Goal: Task Accomplishment & Management: Use online tool/utility

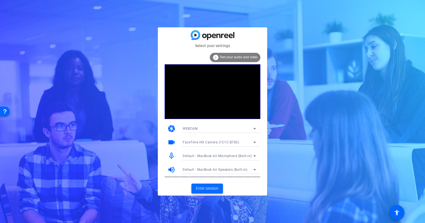
click at [203, 187] on span "Enter session" at bounding box center [207, 189] width 23 height 6
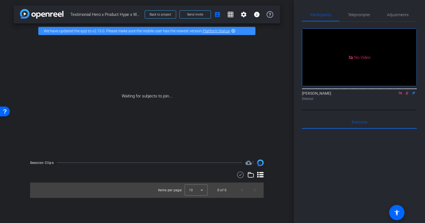
click at [400, 95] on icon at bounding box center [400, 93] width 4 height 4
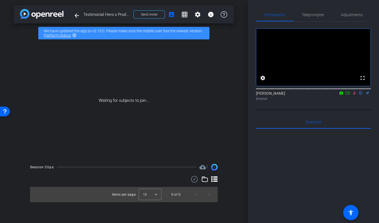
click at [113, 15] on span "Testimonial Hero x Product Hype x Woden - [EMAIL_ADDRESS][DOMAIN_NAME]" at bounding box center [106, 14] width 47 height 11
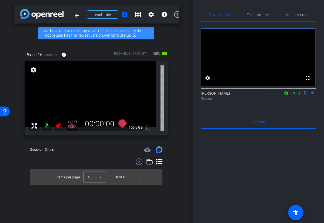
click at [300, 95] on icon at bounding box center [299, 93] width 4 height 4
click at [59, 124] on icon at bounding box center [59, 125] width 6 height 5
click at [292, 95] on icon at bounding box center [291, 93] width 4 height 4
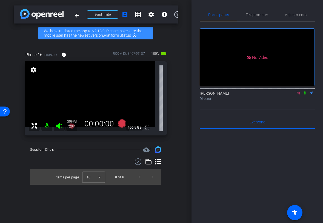
click at [304, 95] on icon at bounding box center [304, 93] width 4 height 4
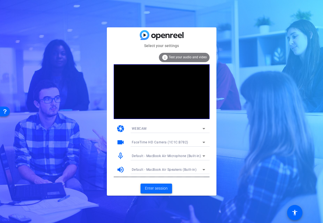
click at [158, 189] on span "Enter session" at bounding box center [156, 189] width 23 height 6
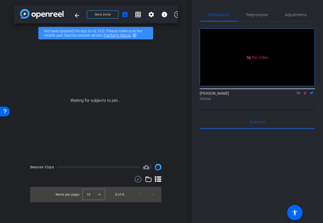
click at [297, 95] on icon at bounding box center [298, 93] width 4 height 4
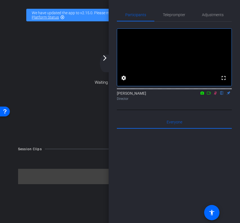
click at [215, 95] on icon at bounding box center [215, 93] width 4 height 4
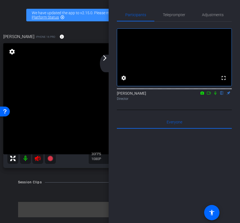
click at [37, 157] on icon at bounding box center [38, 158] width 6 height 5
click at [107, 60] on mat-icon "arrow_forward_ios" at bounding box center [105, 58] width 7 height 7
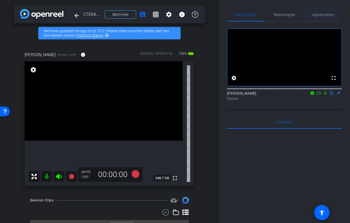
click at [322, 19] on span "Adjustments" at bounding box center [323, 14] width 22 height 13
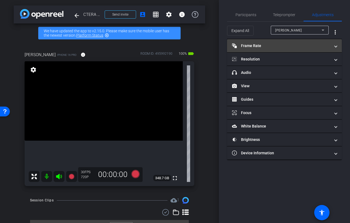
click at [292, 44] on mat-panel-title "Frame Rate Frame Rate" at bounding box center [281, 46] width 99 height 6
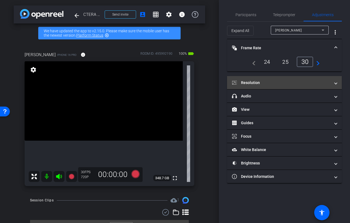
click at [265, 81] on mat-panel-title "Resolution" at bounding box center [281, 83] width 99 height 6
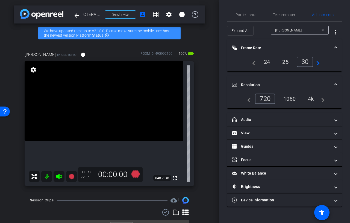
click at [286, 97] on div "1080" at bounding box center [290, 98] width 21 height 9
click at [267, 62] on div "24" at bounding box center [267, 61] width 15 height 9
click at [292, 43] on mat-expansion-panel-header "Frame Rate Frame Rate" at bounding box center [284, 48] width 115 height 18
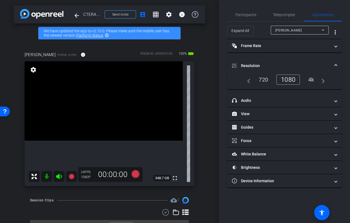
click at [283, 66] on mat-panel-title "Resolution" at bounding box center [281, 66] width 99 height 6
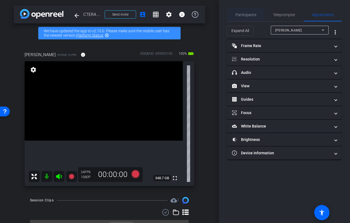
click at [248, 15] on span "Participants" at bounding box center [246, 15] width 21 height 4
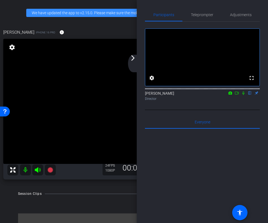
click at [137, 60] on div "arrow_back_ios_new arrow_forward_ios" at bounding box center [133, 64] width 11 height 18
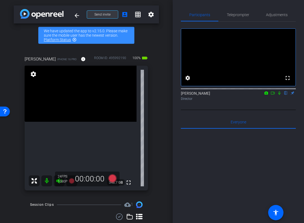
click at [105, 13] on span "Send invite" at bounding box center [102, 14] width 16 height 4
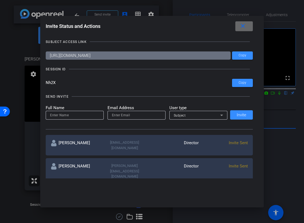
click at [245, 26] on mat-icon "close" at bounding box center [242, 26] width 7 height 7
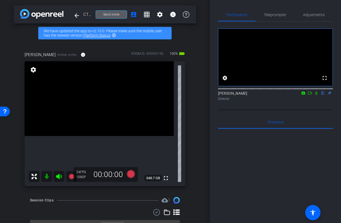
click at [113, 13] on span "Send invite" at bounding box center [111, 14] width 16 height 4
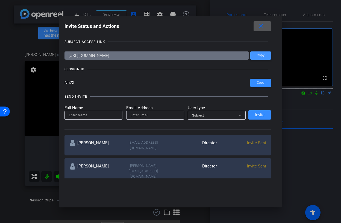
click at [259, 54] on span "Copy" at bounding box center [261, 55] width 8 height 4
click at [254, 80] on span at bounding box center [261, 82] width 21 height 13
click at [267, 25] on span at bounding box center [263, 26] width 18 height 13
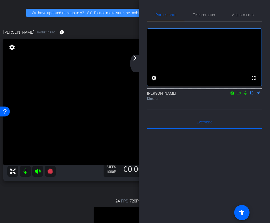
click at [136, 60] on mat-icon "arrow_forward_ios" at bounding box center [135, 58] width 7 height 7
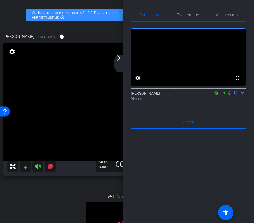
click at [120, 59] on mat-icon "arrow_forward_ios" at bounding box center [118, 58] width 7 height 7
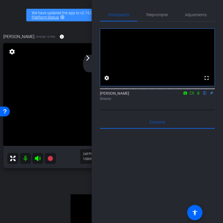
click at [89, 61] on mat-icon "arrow_forward_ios" at bounding box center [88, 58] width 7 height 7
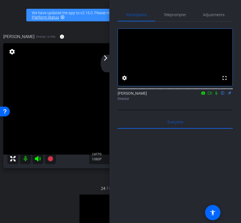
click at [108, 57] on mat-icon "arrow_forward_ios" at bounding box center [105, 58] width 7 height 7
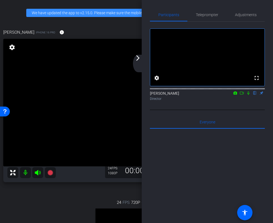
click at [138, 59] on mat-icon "arrow_forward_ios" at bounding box center [138, 58] width 7 height 7
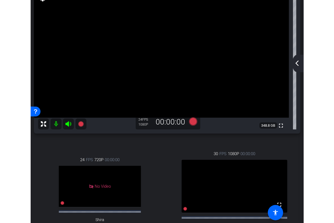
scroll to position [87, 0]
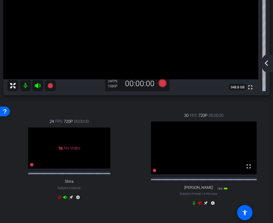
click at [201, 205] on icon at bounding box center [200, 203] width 4 height 4
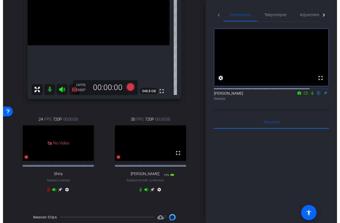
scroll to position [91, 0]
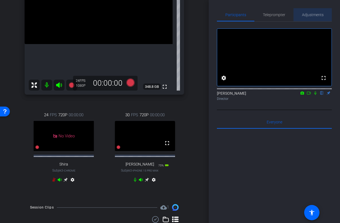
click at [315, 16] on span "Adjustments" at bounding box center [313, 15] width 22 height 4
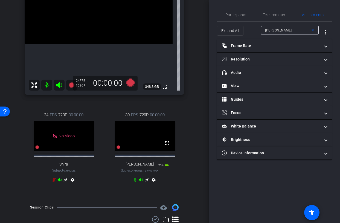
click at [289, 28] on div "Saimon Michelson" at bounding box center [288, 30] width 47 height 7
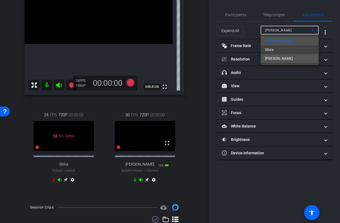
click at [283, 58] on mat-option "Darren" at bounding box center [290, 58] width 58 height 9
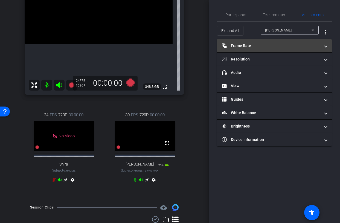
click at [263, 46] on mat-panel-title "Frame Rate Frame Rate" at bounding box center [271, 46] width 99 height 6
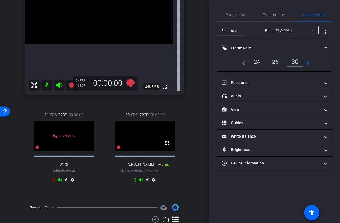
click at [254, 65] on div "24" at bounding box center [257, 61] width 15 height 9
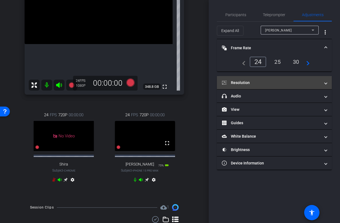
click at [260, 80] on mat-panel-title "Resolution" at bounding box center [271, 83] width 99 height 6
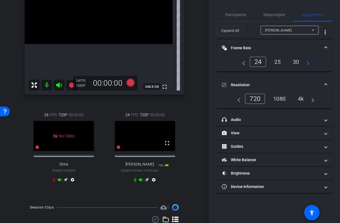
click at [275, 101] on div "1080" at bounding box center [279, 98] width 21 height 9
click at [273, 79] on mat-expansion-panel-header "Resolution" at bounding box center [274, 85] width 115 height 18
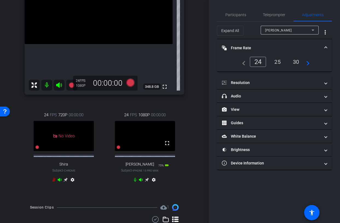
click at [278, 46] on mat-panel-title "Frame Rate Frame Rate" at bounding box center [271, 48] width 99 height 6
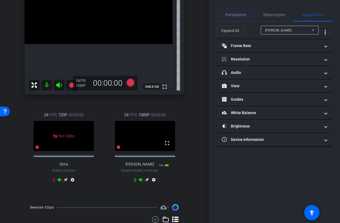
click at [233, 18] on span "Participants" at bounding box center [235, 14] width 21 height 13
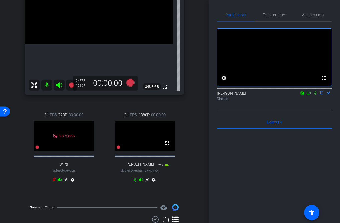
click at [315, 95] on icon at bounding box center [315, 93] width 4 height 4
click at [146, 182] on icon at bounding box center [147, 180] width 4 height 4
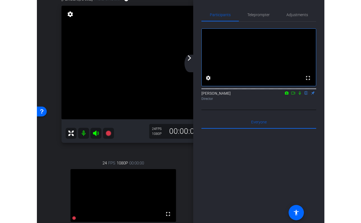
scroll to position [33, 0]
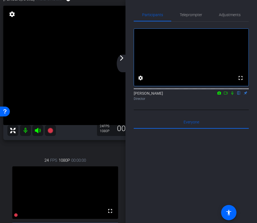
click at [123, 62] on div "arrow_back_ios_new arrow_forward_ios" at bounding box center [122, 64] width 11 height 18
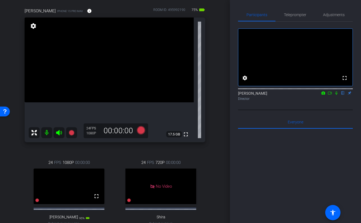
scroll to position [44, 0]
click at [322, 95] on icon at bounding box center [337, 93] width 4 height 4
click at [293, 15] on span "Teleprompter" at bounding box center [295, 15] width 22 height 4
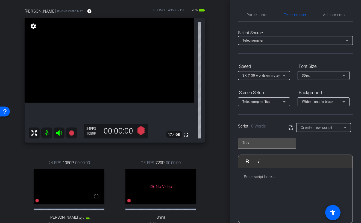
click at [269, 181] on div at bounding box center [296, 195] width 114 height 55
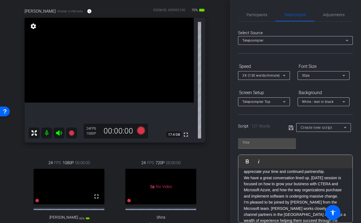
scroll to position [0, 0]
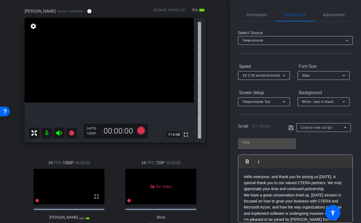
click at [292, 126] on icon at bounding box center [291, 127] width 5 height 7
type input "Default title 8987"
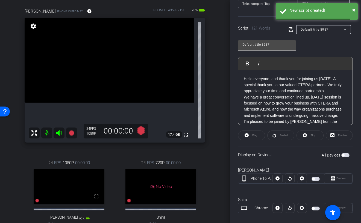
scroll to position [121, 0]
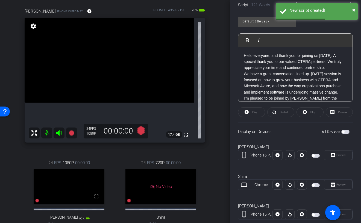
click at [316, 154] on span "button" at bounding box center [316, 156] width 8 height 4
click at [322, 132] on span "button" at bounding box center [346, 132] width 8 height 4
click at [322, 132] on span "button" at bounding box center [347, 132] width 3 height 3
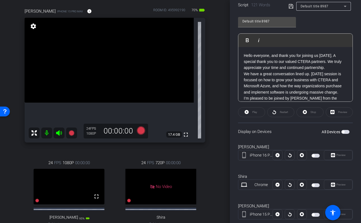
click at [314, 155] on span "button" at bounding box center [313, 155] width 3 height 3
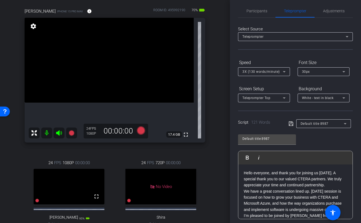
scroll to position [0, 0]
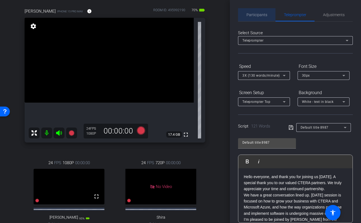
click at [256, 13] on span "Participants" at bounding box center [257, 15] width 21 height 4
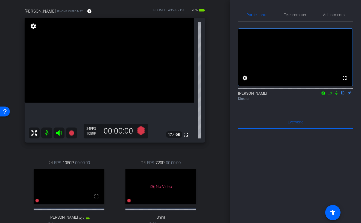
click at [322, 95] on icon at bounding box center [330, 93] width 4 height 4
click at [295, 15] on span "Teleprompter" at bounding box center [295, 15] width 22 height 4
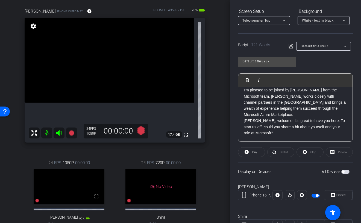
scroll to position [99, 0]
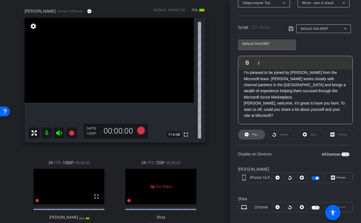
click at [256, 134] on span "Play" at bounding box center [255, 134] width 5 height 3
click at [304, 137] on icon at bounding box center [305, 134] width 4 height 7
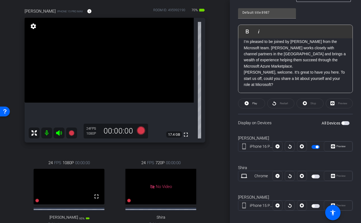
scroll to position [135, 0]
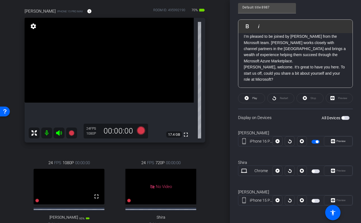
click at [315, 200] on span "button" at bounding box center [316, 201] width 8 height 4
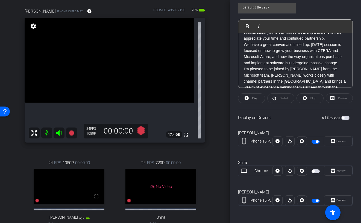
scroll to position [0, 0]
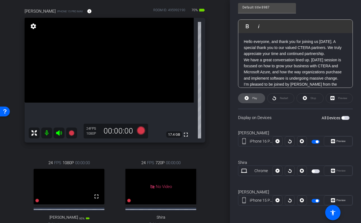
click at [254, 99] on span "Play" at bounding box center [255, 98] width 5 height 3
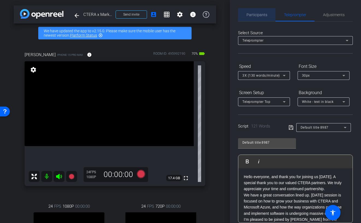
click at [252, 21] on span "Participants" at bounding box center [257, 14] width 21 height 13
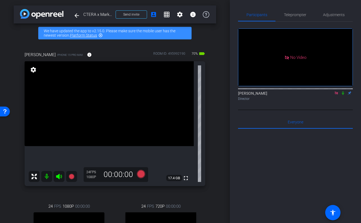
click at [322, 91] on icon at bounding box center [337, 93] width 4 height 4
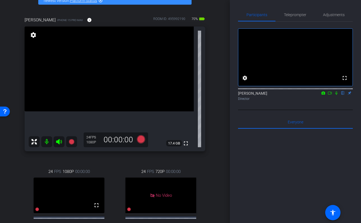
scroll to position [24, 0]
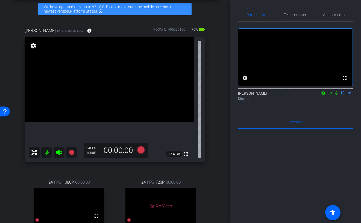
click at [322, 94] on icon at bounding box center [330, 93] width 4 height 3
click at [297, 12] on span "Teleprompter" at bounding box center [295, 14] width 22 height 13
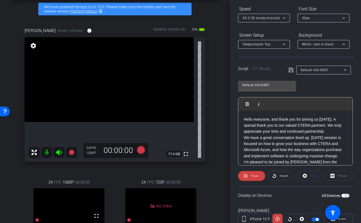
scroll to position [77, 0]
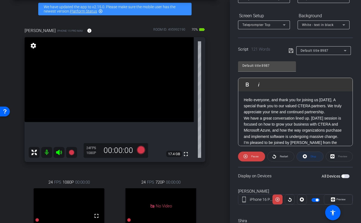
click at [312, 159] on span "Stop" at bounding box center [312, 157] width 7 height 8
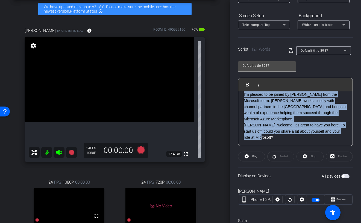
scroll to position [0, 0]
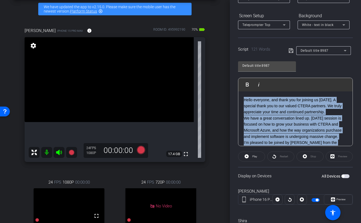
drag, startPoint x: 269, startPoint y: 135, endPoint x: 229, endPoint y: 78, distance: 69.8
click at [229, 78] on div "arrow_back CTERA x Marketplace (Partners) | Remote | 20 mins + Q&A - saimon@cte…" at bounding box center [180, 111] width 361 height 223
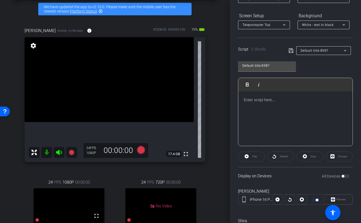
click at [260, 105] on div at bounding box center [296, 118] width 114 height 55
click at [256, 102] on p at bounding box center [295, 100] width 103 height 6
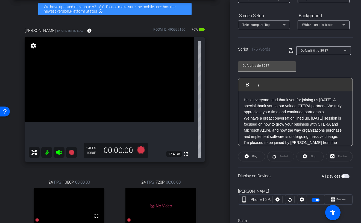
scroll to position [86, 0]
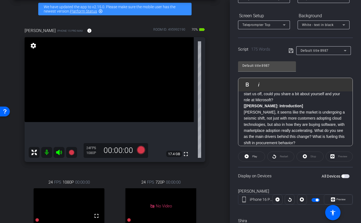
click at [266, 100] on p "Darren, welcome. It’s great to have you here. To start us off, could you share …" at bounding box center [295, 97] width 103 height 25
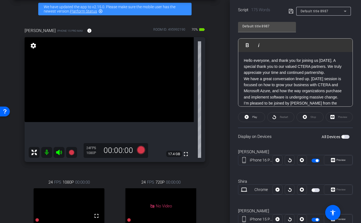
scroll to position [117, 0]
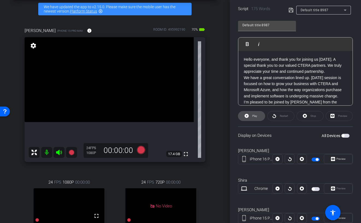
click at [256, 116] on span "Play" at bounding box center [255, 115] width 5 height 3
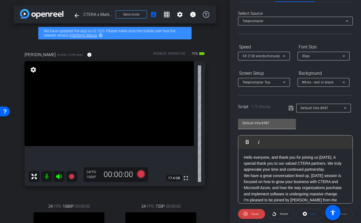
scroll to position [0, 0]
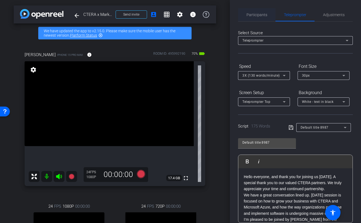
click at [259, 19] on span "Participants" at bounding box center [257, 14] width 21 height 13
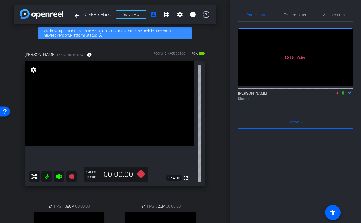
click at [322, 91] on icon at bounding box center [337, 93] width 4 height 4
click at [297, 15] on span "Teleprompter" at bounding box center [295, 15] width 22 height 4
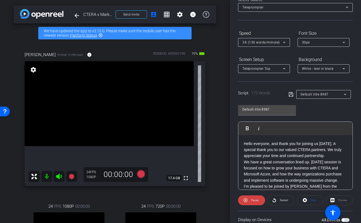
scroll to position [33, 0]
click at [314, 202] on span "Stop" at bounding box center [312, 200] width 7 height 8
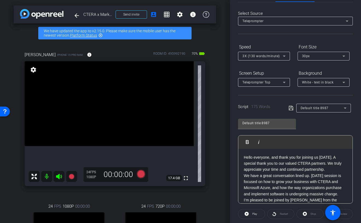
scroll to position [0, 0]
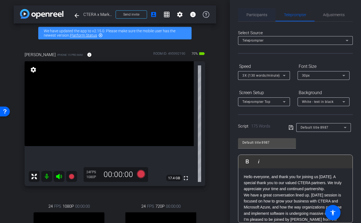
click at [267, 12] on div "Participants" at bounding box center [256, 14] width 37 height 13
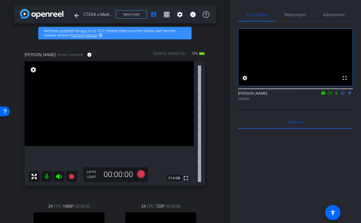
click at [322, 95] on icon at bounding box center [330, 93] width 4 height 4
click at [144, 174] on icon at bounding box center [141, 174] width 8 height 8
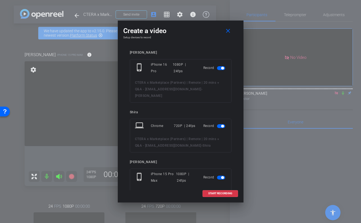
click at [222, 125] on span "button" at bounding box center [222, 126] width 3 height 3
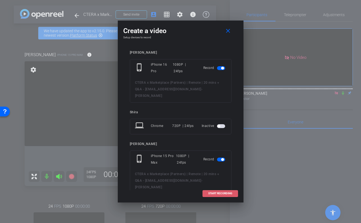
click at [211, 196] on span at bounding box center [220, 193] width 35 height 13
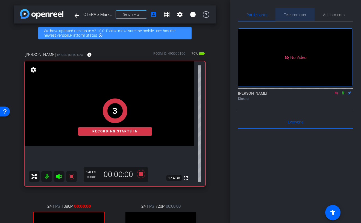
click at [289, 17] on span "Teleprompter" at bounding box center [295, 15] width 22 height 4
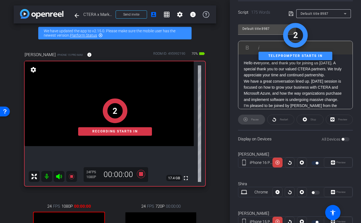
scroll to position [130, 0]
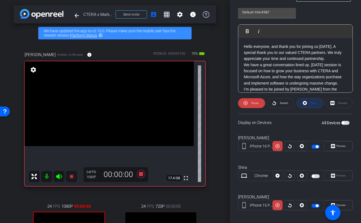
click at [311, 103] on span "Stop" at bounding box center [314, 103] width 6 height 3
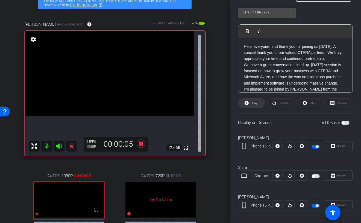
scroll to position [25, 0]
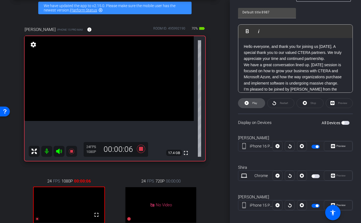
click at [256, 105] on span "Play" at bounding box center [255, 103] width 5 height 3
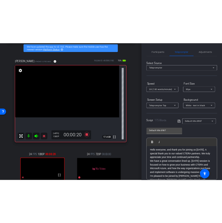
scroll to position [0, 0]
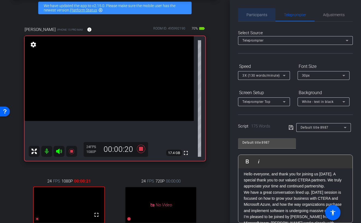
click at [253, 16] on span "Participants" at bounding box center [257, 15] width 21 height 4
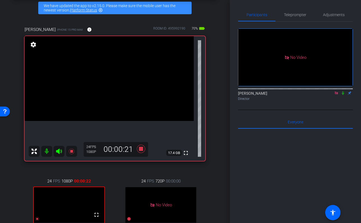
click at [322, 91] on icon at bounding box center [343, 93] width 4 height 4
click at [322, 91] on icon at bounding box center [343, 93] width 3 height 4
click at [322, 91] on icon at bounding box center [343, 93] width 4 height 4
click at [141, 150] on icon at bounding box center [141, 149] width 8 height 8
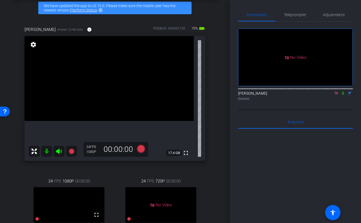
click at [322, 91] on icon at bounding box center [336, 92] width 3 height 3
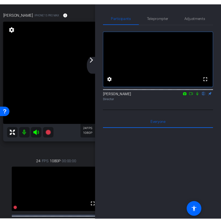
scroll to position [30, 0]
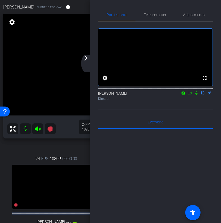
click at [189, 95] on icon at bounding box center [190, 93] width 4 height 4
click at [203, 95] on icon at bounding box center [203, 93] width 4 height 4
click at [88, 60] on mat-icon "arrow_forward_ios" at bounding box center [86, 58] width 7 height 7
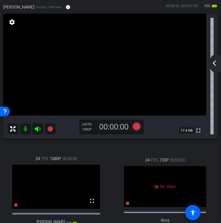
scroll to position [140, 0]
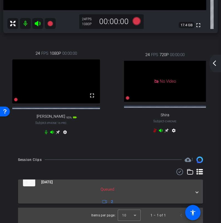
click at [197, 186] on mat-expansion-panel-header "Aug 14, 2025 Queued 2" at bounding box center [110, 191] width 185 height 24
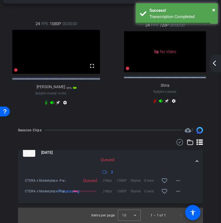
scroll to position [170, 0]
click at [180, 181] on mat-icon "more_horiz" at bounding box center [178, 180] width 7 height 7
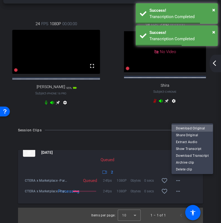
click at [186, 126] on span "Download Original" at bounding box center [192, 128] width 33 height 7
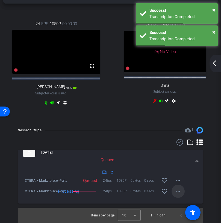
click at [179, 192] on mat-icon "more_horiz" at bounding box center [178, 191] width 7 height 7
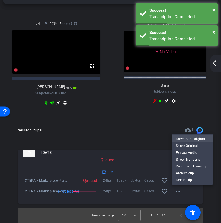
click at [182, 137] on span "Download Original" at bounding box center [192, 139] width 33 height 7
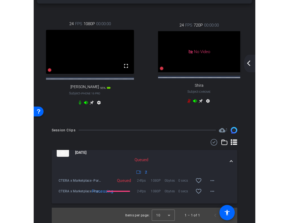
scroll to position [0, 0]
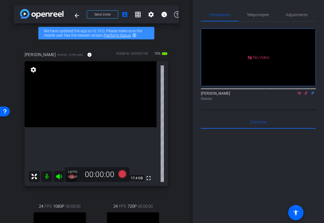
click at [307, 95] on icon at bounding box center [306, 93] width 4 height 4
click at [300, 94] on icon at bounding box center [299, 92] width 3 height 3
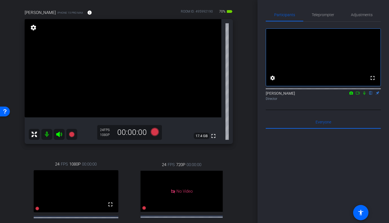
scroll to position [34, 0]
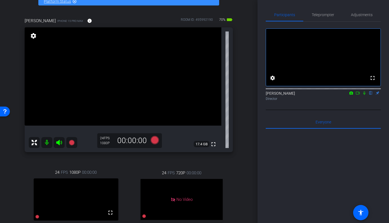
click at [322, 95] on icon at bounding box center [357, 93] width 4 height 4
click at [153, 141] on icon at bounding box center [154, 140] width 8 height 8
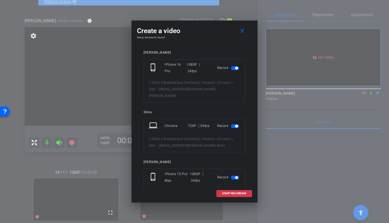
click at [234, 123] on mat-slide-toggle at bounding box center [235, 126] width 9 height 7
click at [235, 125] on span "button" at bounding box center [236, 126] width 3 height 3
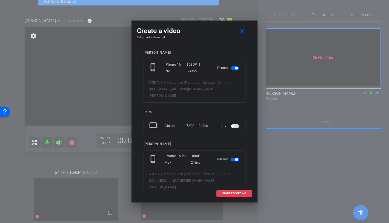
click at [232, 194] on span "START RECORDING" at bounding box center [234, 193] width 24 height 3
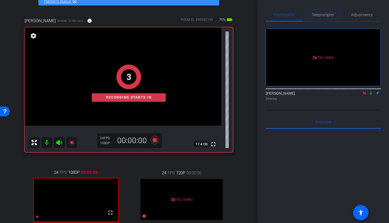
click at [319, 14] on span "Teleprompter" at bounding box center [322, 15] width 22 height 4
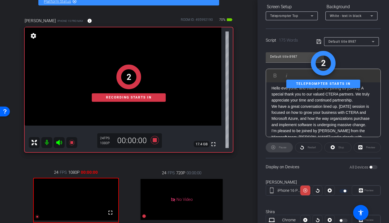
scroll to position [97, 0]
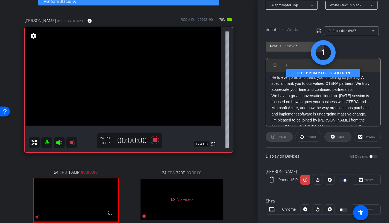
click at [322, 138] on span "Stop" at bounding box center [340, 137] width 7 height 8
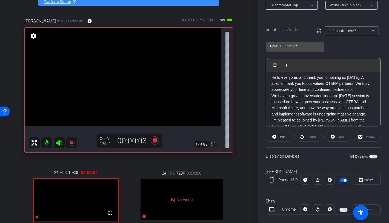
scroll to position [40, 0]
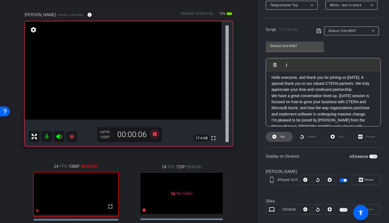
click at [282, 136] on span "Play" at bounding box center [282, 136] width 5 height 3
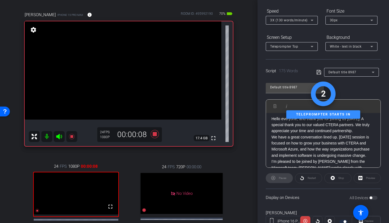
scroll to position [0, 0]
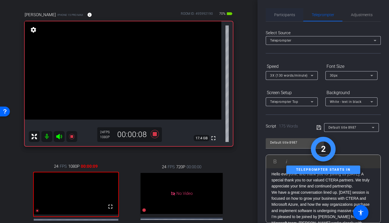
click at [283, 9] on span "Participants" at bounding box center [284, 14] width 21 height 13
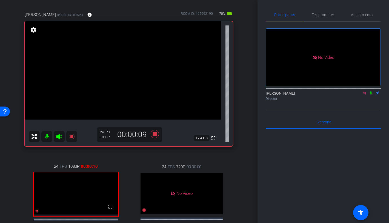
click at [322, 91] on icon at bounding box center [370, 93] width 4 height 4
click at [322, 91] on icon at bounding box center [370, 93] width 3 height 4
click at [322, 16] on span "Teleprompter" at bounding box center [322, 15] width 22 height 4
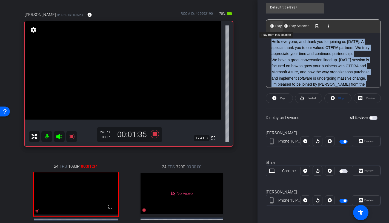
drag, startPoint x: 327, startPoint y: 80, endPoint x: 271, endPoint y: 28, distance: 76.3
click at [271, 28] on div "Play Play from this location Play Selected Play and display the selected text o…" at bounding box center [322, 53] width 115 height 68
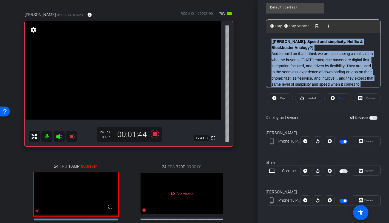
drag, startPoint x: 350, startPoint y: 78, endPoint x: 268, endPoint y: 30, distance: 95.5
click at [268, 30] on div "Play Play from this location Play Selected Play and display the selected text o…" at bounding box center [322, 53] width 115 height 68
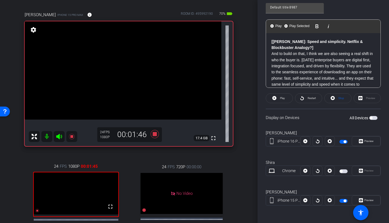
click at [287, 57] on p "And to build on that, I think we are also seeing a real shift in who the buyer …" at bounding box center [322, 72] width 103 height 43
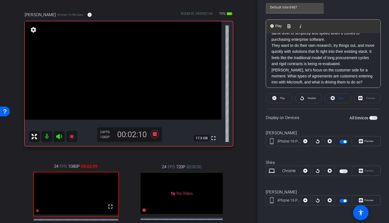
scroll to position [54, 0]
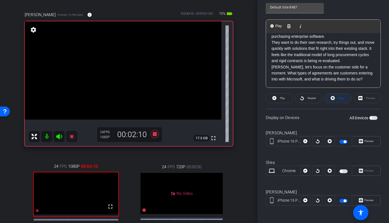
click at [322, 100] on span "Stop" at bounding box center [340, 98] width 7 height 8
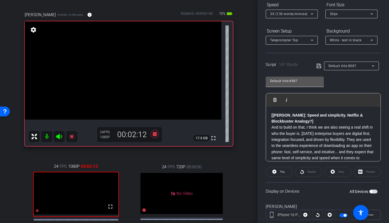
scroll to position [0, 0]
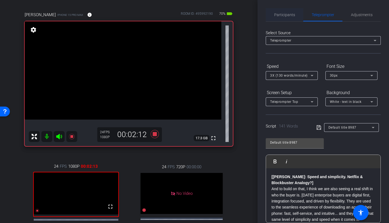
click at [286, 16] on span "Participants" at bounding box center [284, 15] width 21 height 4
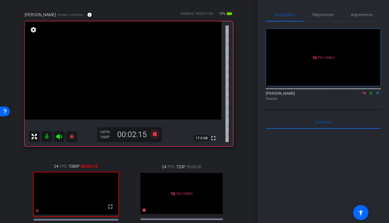
click at [322, 91] on icon at bounding box center [364, 93] width 4 height 4
click at [320, 14] on span "Teleprompter" at bounding box center [322, 15] width 22 height 4
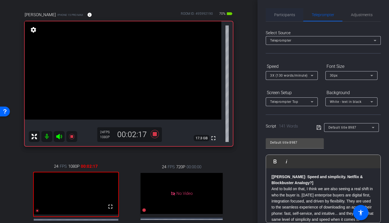
click at [287, 15] on span "Participants" at bounding box center [284, 15] width 21 height 4
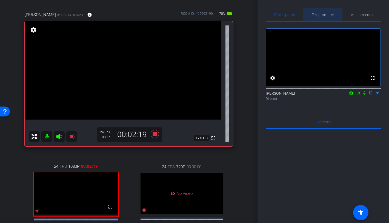
click at [321, 15] on span "Teleprompter" at bounding box center [322, 15] width 22 height 4
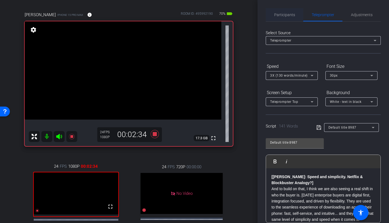
click at [286, 15] on span "Participants" at bounding box center [284, 15] width 21 height 4
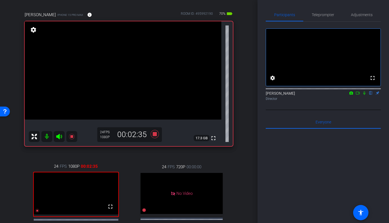
click at [322, 94] on icon at bounding box center [357, 93] width 4 height 3
click at [321, 18] on span "Teleprompter" at bounding box center [322, 14] width 22 height 13
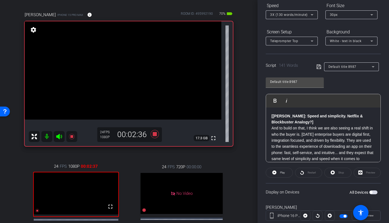
scroll to position [135, 0]
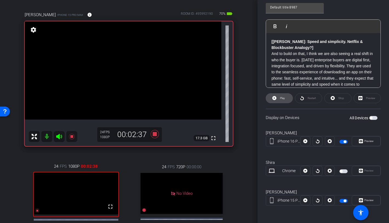
click at [282, 98] on span "Play" at bounding box center [282, 98] width 5 height 3
click at [322, 98] on span "Stop" at bounding box center [341, 98] width 6 height 3
click at [286, 99] on span at bounding box center [279, 98] width 27 height 13
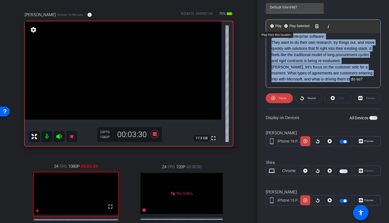
scroll to position [0, 0]
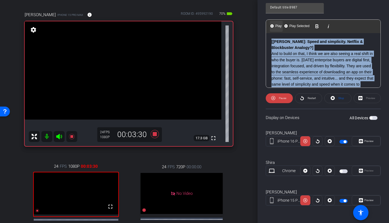
drag, startPoint x: 353, startPoint y: 80, endPoint x: 270, endPoint y: 21, distance: 102.1
click at [270, 21] on div "Play Play from this location Play Selected Play and display the selected text o…" at bounding box center [322, 53] width 115 height 68
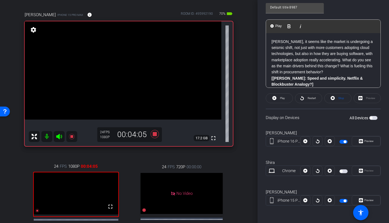
click at [322, 73] on p "Darren, it seems like the market is undergoing a seismic shift, not just with m…" at bounding box center [322, 63] width 103 height 49
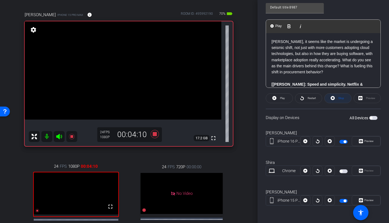
click at [322, 99] on span "Stop" at bounding box center [341, 98] width 6 height 3
click at [282, 102] on span at bounding box center [279, 98] width 27 height 13
click at [322, 99] on span "Stop" at bounding box center [341, 98] width 6 height 3
click at [278, 97] on span "Play" at bounding box center [281, 98] width 6 height 8
click at [322, 100] on span "Stop" at bounding box center [340, 98] width 7 height 8
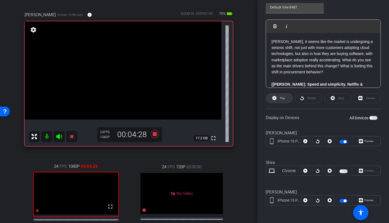
click at [282, 99] on span "Play" at bounding box center [282, 98] width 5 height 3
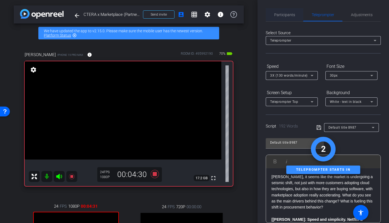
click at [283, 16] on span "Participants" at bounding box center [284, 15] width 21 height 4
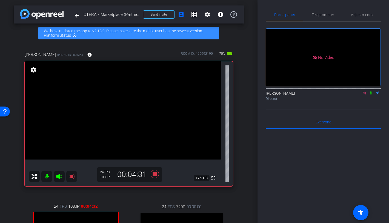
click at [322, 91] on icon at bounding box center [370, 93] width 4 height 4
click at [322, 91] on icon at bounding box center [370, 93] width 3 height 4
click at [322, 17] on span "Teleprompter" at bounding box center [322, 14] width 22 height 13
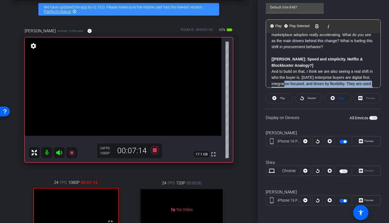
scroll to position [26, 0]
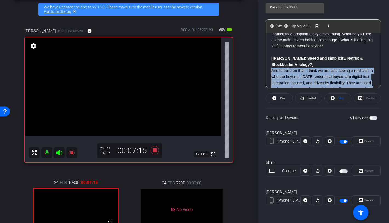
drag, startPoint x: 350, startPoint y: 79, endPoint x: 271, endPoint y: 70, distance: 80.1
click at [271, 70] on div "Darren, it seems like the market is undergoing a seismic shift, not just with m…" at bounding box center [323, 83] width 114 height 152
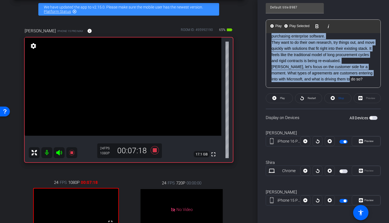
drag, startPoint x: 271, startPoint y: 72, endPoint x: 385, endPoint y: 101, distance: 117.5
click at [322, 101] on div "Participants Teleprompter Adjustments Ariam Eqbe Director Everyone 0 Mark all r…" at bounding box center [322, 111] width 131 height 223
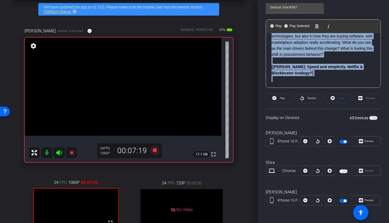
scroll to position [0, 0]
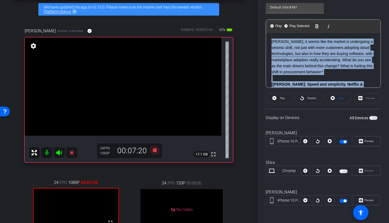
drag, startPoint x: 325, startPoint y: 77, endPoint x: 259, endPoint y: 25, distance: 83.9
click at [259, 25] on div "Participants Teleprompter Adjustments Ariam Eqbe Director Everyone 0 Mark all r…" at bounding box center [322, 111] width 131 height 223
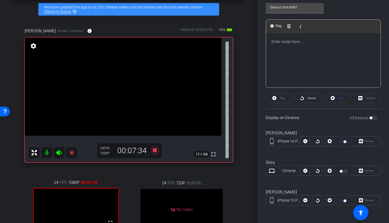
scroll to position [49, 0]
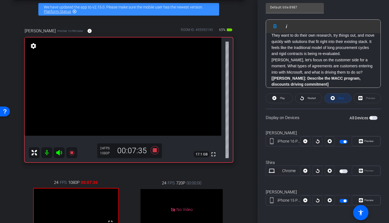
click at [322, 101] on span "Stop" at bounding box center [340, 98] width 7 height 8
click at [277, 100] on span at bounding box center [279, 98] width 27 height 13
click at [322, 100] on span "Stop" at bounding box center [341, 98] width 6 height 3
click at [273, 102] on span at bounding box center [279, 98] width 27 height 13
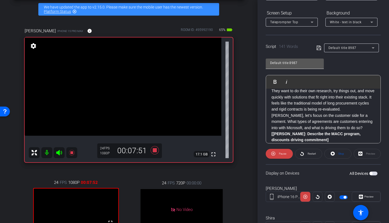
scroll to position [0, 0]
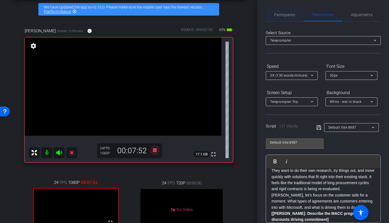
click at [283, 14] on span "Participants" at bounding box center [284, 15] width 21 height 4
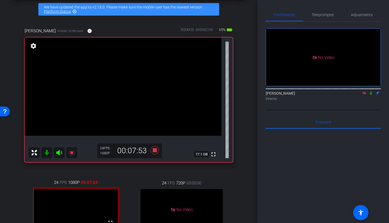
click at [322, 91] on icon at bounding box center [370, 93] width 4 height 4
click at [322, 16] on span "Teleprompter" at bounding box center [322, 15] width 22 height 4
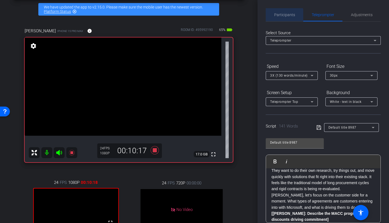
click at [283, 16] on span "Participants" at bounding box center [284, 15] width 21 height 4
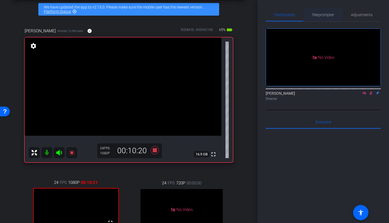
click at [322, 16] on span "Teleprompter" at bounding box center [322, 15] width 22 height 4
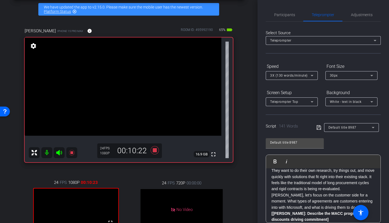
scroll to position [54, 0]
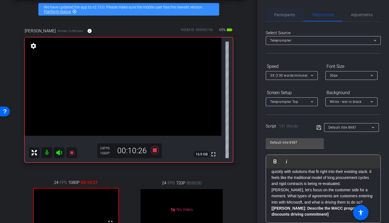
click at [282, 15] on span "Participants" at bounding box center [284, 15] width 21 height 4
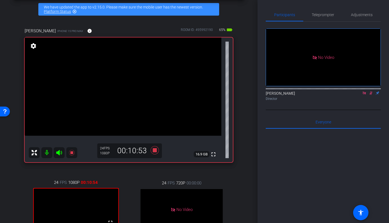
click at [322, 91] on icon at bounding box center [370, 93] width 4 height 4
click at [322, 17] on span "Teleprompter" at bounding box center [322, 14] width 22 height 13
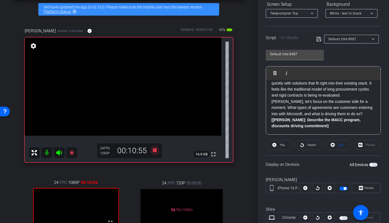
scroll to position [97, 0]
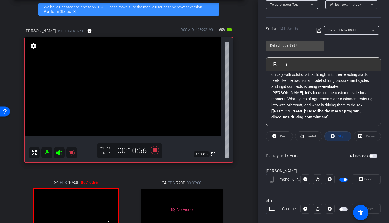
click at [322, 135] on span at bounding box center [337, 136] width 27 height 13
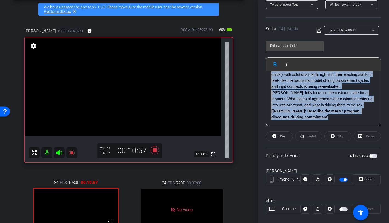
scroll to position [0, 0]
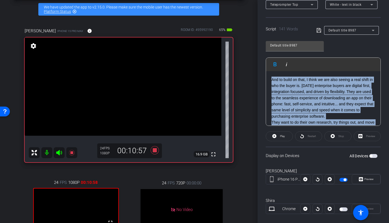
drag, startPoint x: 314, startPoint y: 118, endPoint x: 263, endPoint y: 16, distance: 113.6
click at [263, 16] on div "Participants Teleprompter Adjustments Ariam Eqbe Director Everyone 0 Mark all r…" at bounding box center [322, 111] width 131 height 223
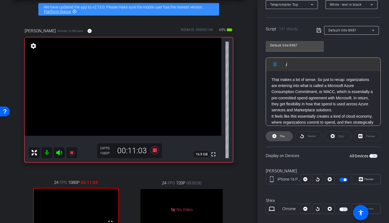
click at [283, 135] on span "Play" at bounding box center [282, 136] width 5 height 3
click at [322, 137] on span "Stop" at bounding box center [340, 136] width 7 height 8
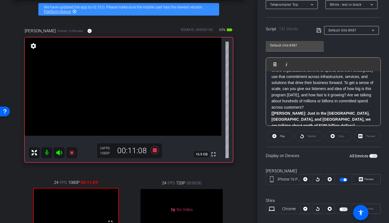
scroll to position [54, 0]
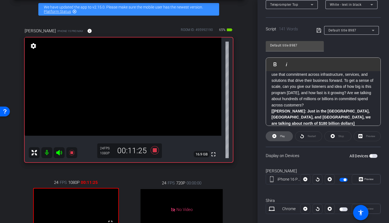
click at [283, 137] on span "Play" at bounding box center [282, 136] width 5 height 3
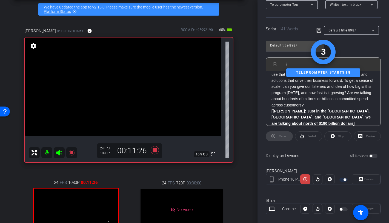
scroll to position [0, 0]
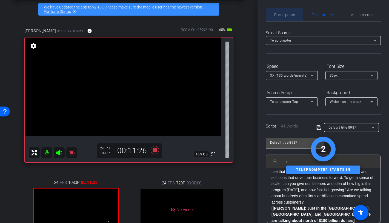
click at [283, 20] on span "Participants" at bounding box center [284, 14] width 21 height 13
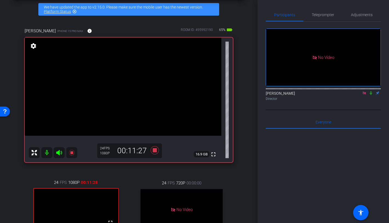
click at [322, 91] on icon at bounding box center [370, 93] width 2 height 4
click at [322, 91] on icon at bounding box center [370, 93] width 4 height 4
click at [319, 18] on span "Teleprompter" at bounding box center [322, 14] width 22 height 13
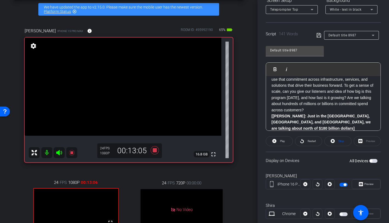
scroll to position [124, 0]
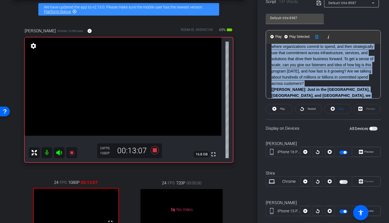
drag, startPoint x: 348, startPoint y: 90, endPoint x: 257, endPoint y: 45, distance: 101.0
click at [257, 45] on div "Participants Teleprompter Adjustments Ariam Eqbe Director Everyone 0 Mark all r…" at bounding box center [322, 111] width 131 height 223
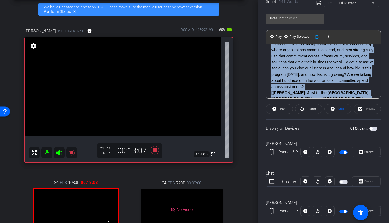
scroll to position [135, 0]
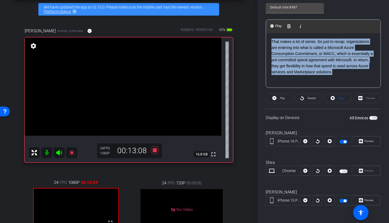
drag, startPoint x: 339, startPoint y: 74, endPoint x: 245, endPoint y: -1, distance: 120.3
click at [245, 0] on html "Accessibility Screen-Reader Guide, Feedback, and Issue Reporting | New window m…" at bounding box center [194, 111] width 389 height 223
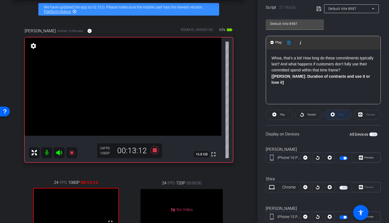
click at [322, 117] on icon at bounding box center [332, 114] width 4 height 7
click at [282, 116] on span "Play" at bounding box center [281, 115] width 6 height 8
click at [322, 115] on span "Stop" at bounding box center [340, 115] width 7 height 8
click at [289, 115] on span at bounding box center [279, 114] width 27 height 13
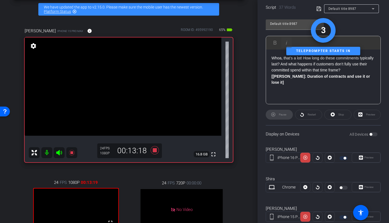
scroll to position [0, 0]
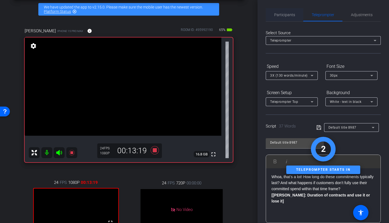
click at [291, 10] on span "Participants" at bounding box center [284, 14] width 21 height 13
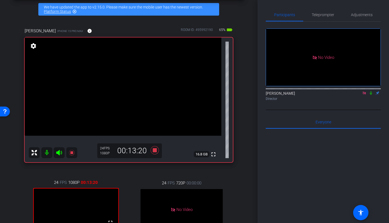
click at [322, 91] on icon at bounding box center [370, 93] width 4 height 4
click at [318, 17] on span "Teleprompter" at bounding box center [322, 14] width 22 height 13
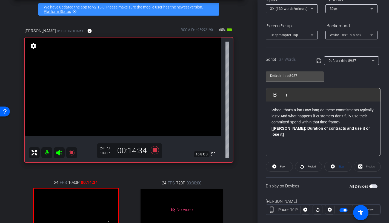
scroll to position [84, 0]
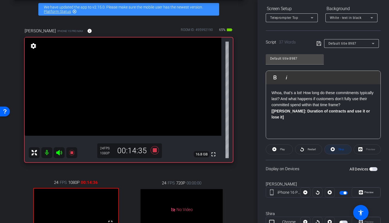
click at [322, 152] on span at bounding box center [337, 149] width 27 height 13
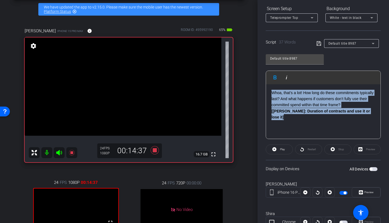
drag, startPoint x: 281, startPoint y: 116, endPoint x: 248, endPoint y: 77, distance: 51.3
click at [248, 77] on div "arrow_back CTERA x Marketplace (Partners) | Remote | 20 mins + Q&A - saimon@cte…" at bounding box center [194, 111] width 389 height 223
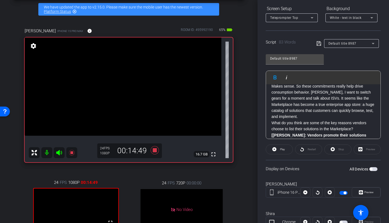
scroll to position [0, 0]
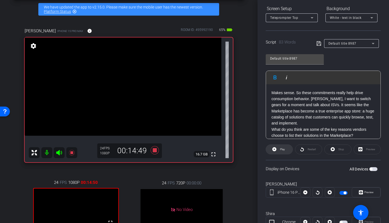
click at [280, 148] on span "Play" at bounding box center [282, 149] width 5 height 3
click at [322, 150] on icon at bounding box center [332, 149] width 4 height 7
click at [273, 150] on icon at bounding box center [274, 149] width 4 height 4
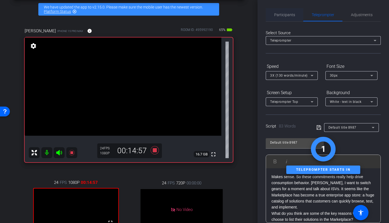
click at [281, 15] on span "Participants" at bounding box center [284, 15] width 21 height 4
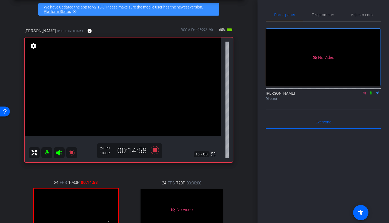
click at [322, 91] on icon at bounding box center [370, 93] width 4 height 4
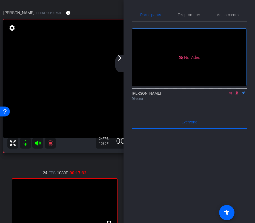
click at [237, 91] on icon at bounding box center [236, 93] width 4 height 4
click at [192, 13] on span "Teleprompter" at bounding box center [189, 15] width 22 height 4
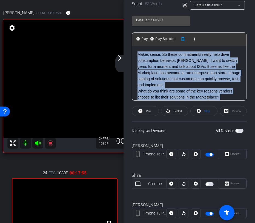
drag, startPoint x: 171, startPoint y: 94, endPoint x: 120, endPoint y: 46, distance: 70.5
click at [120, 46] on div "arrow_back CTERA x Marketplace (Partners) | Remote | 20 mins + Q&A - saimon@cte…" at bounding box center [127, 111] width 255 height 223
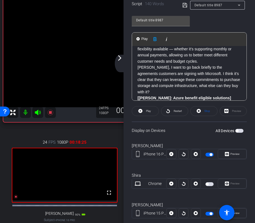
scroll to position [76, 0]
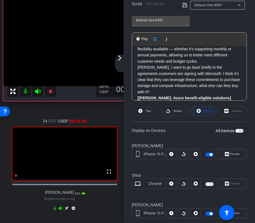
click at [197, 109] on icon at bounding box center [198, 111] width 4 height 7
click at [145, 112] on span "Play" at bounding box center [147, 111] width 6 height 8
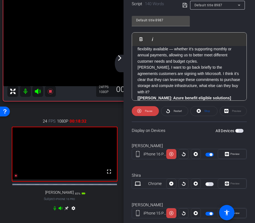
click at [207, 111] on span "Stop" at bounding box center [207, 110] width 6 height 3
click at [152, 111] on span at bounding box center [145, 111] width 27 height 13
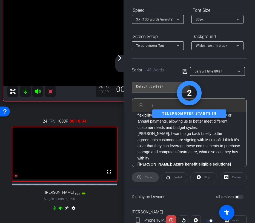
scroll to position [0, 0]
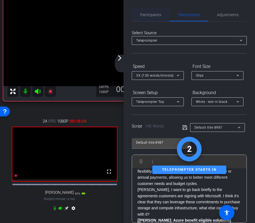
click at [149, 14] on span "Participants" at bounding box center [150, 15] width 21 height 4
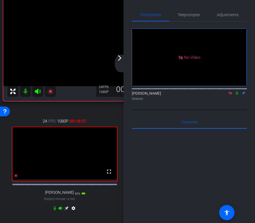
click at [237, 91] on icon at bounding box center [236, 93] width 4 height 4
click at [188, 17] on span "Teleprompter" at bounding box center [189, 14] width 22 height 13
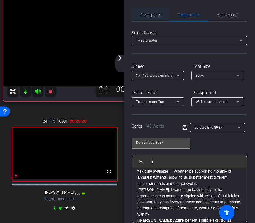
click at [149, 20] on span "Participants" at bounding box center [150, 14] width 21 height 13
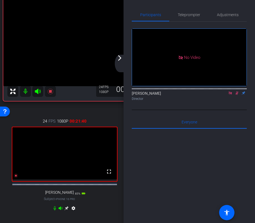
click at [237, 91] on icon at bounding box center [236, 93] width 3 height 4
click at [188, 21] on span "Teleprompter" at bounding box center [189, 14] width 22 height 13
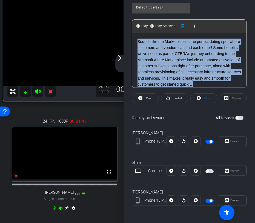
drag, startPoint x: 228, startPoint y: 78, endPoint x: 105, endPoint y: 11, distance: 140.2
click at [105, 11] on div "arrow_back CTERA x Marketplace (Partners) | Remote | 20 mins + Q&A - saimon@cte…" at bounding box center [127, 111] width 255 height 223
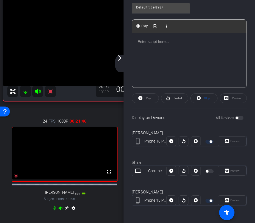
scroll to position [31, 0]
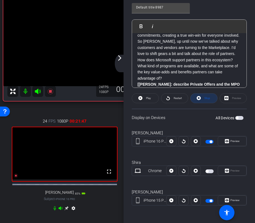
click at [205, 101] on span "Stop" at bounding box center [206, 98] width 7 height 8
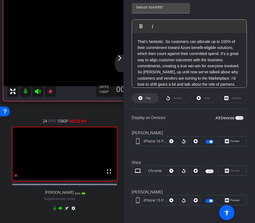
click at [153, 98] on span at bounding box center [145, 98] width 27 height 13
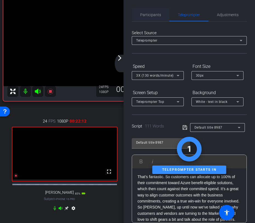
click at [147, 14] on span "Participants" at bounding box center [150, 15] width 21 height 4
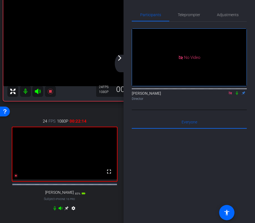
click at [237, 91] on icon at bounding box center [236, 93] width 4 height 4
click at [236, 91] on icon at bounding box center [236, 93] width 3 height 4
click at [181, 12] on span "Teleprompter" at bounding box center [189, 14] width 22 height 13
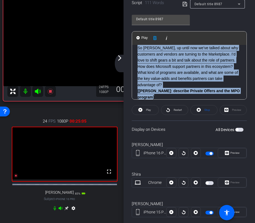
scroll to position [5, 0]
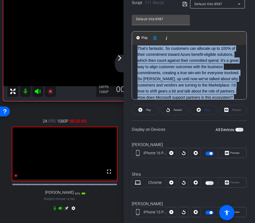
drag, startPoint x: 167, startPoint y: 93, endPoint x: 114, endPoint y: 41, distance: 74.3
click at [114, 41] on div "arrow_back CTERA x Marketplace (Partners) | Remote | 20 mins + Q&A - saimon@cte…" at bounding box center [127, 111] width 255 height 223
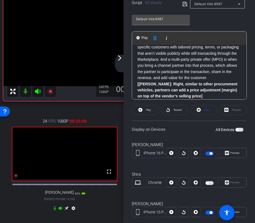
scroll to position [0, 0]
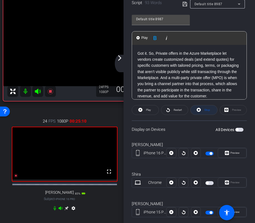
click at [203, 111] on span "Stop" at bounding box center [206, 110] width 7 height 8
click at [149, 108] on span "Play" at bounding box center [148, 109] width 5 height 3
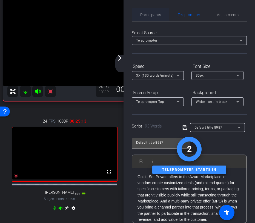
click at [146, 18] on span "Participants" at bounding box center [150, 14] width 21 height 13
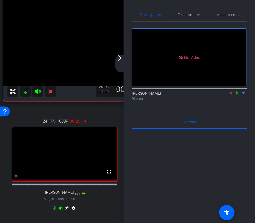
click at [237, 91] on icon at bounding box center [236, 93] width 4 height 4
click at [193, 16] on span "Teleprompter" at bounding box center [189, 15] width 22 height 4
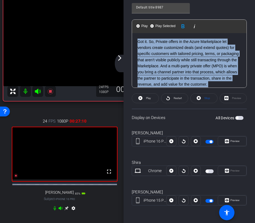
drag, startPoint x: 209, startPoint y: 80, endPoint x: 109, endPoint y: 21, distance: 116.8
click at [109, 21] on div "arrow_back CTERA x Marketplace (Partners) | Remote | 20 mins + Q&A - saimon@cte…" at bounding box center [127, 111] width 255 height 223
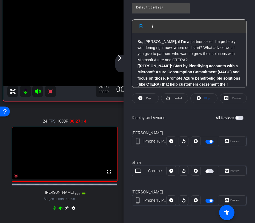
click at [204, 104] on openreel-capture-teleprompter "Speed 3X (130 words/minute) Font Size 30px Screen Setup Teleprompter Top Backgr…" at bounding box center [189, 71] width 115 height 288
click at [201, 99] on span at bounding box center [203, 98] width 27 height 13
click at [138, 100] on span at bounding box center [145, 98] width 27 height 13
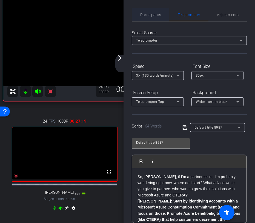
click at [150, 19] on span "Participants" at bounding box center [150, 14] width 21 height 13
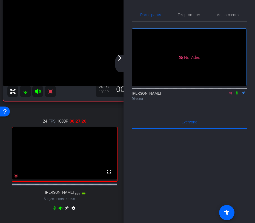
click at [238, 91] on icon at bounding box center [236, 93] width 4 height 4
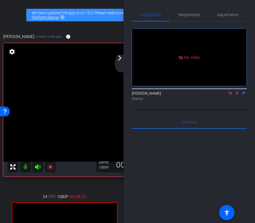
click at [237, 91] on icon at bounding box center [236, 93] width 3 height 4
click at [193, 13] on span "Teleprompter" at bounding box center [189, 15] width 22 height 4
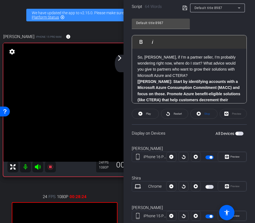
scroll to position [11, 0]
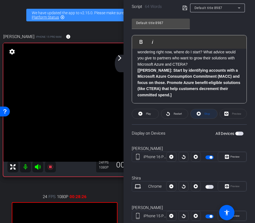
click at [203, 113] on span "Stop" at bounding box center [206, 114] width 7 height 8
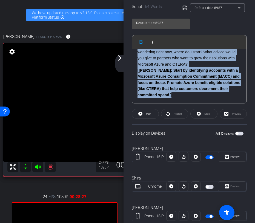
scroll to position [0, 0]
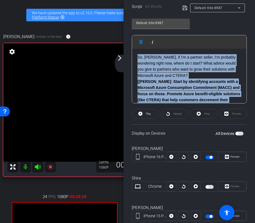
drag, startPoint x: 178, startPoint y: 97, endPoint x: 97, endPoint y: 21, distance: 111.3
click at [97, 21] on div "arrow_back CTERA x Marketplace (Partners) | Remote | 20 mins + Q&A - saimon@cte…" at bounding box center [127, 111] width 255 height 223
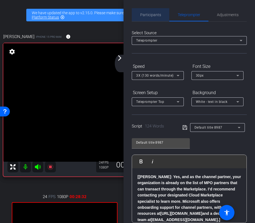
click at [150, 18] on span "Participants" at bounding box center [150, 14] width 21 height 13
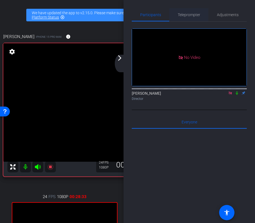
click at [179, 10] on span "Teleprompter" at bounding box center [189, 14] width 22 height 13
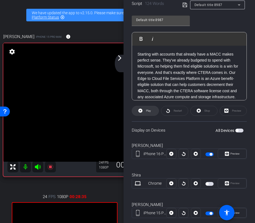
click at [149, 112] on span "Play" at bounding box center [147, 111] width 6 height 8
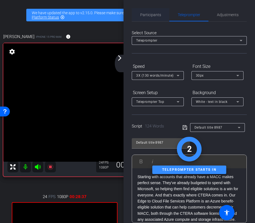
click at [150, 18] on span "Participants" at bounding box center [150, 14] width 21 height 13
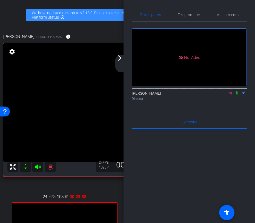
click at [237, 91] on icon at bounding box center [236, 93] width 4 height 4
click at [191, 11] on span "Teleprompter" at bounding box center [189, 14] width 22 height 13
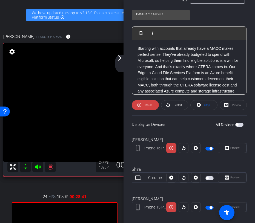
scroll to position [135, 0]
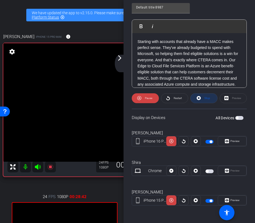
click at [207, 96] on span "Stop" at bounding box center [206, 98] width 7 height 8
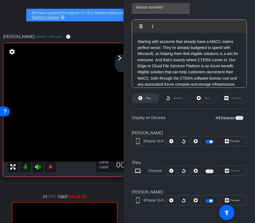
click at [150, 97] on span "Play" at bounding box center [148, 98] width 5 height 3
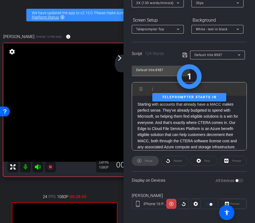
scroll to position [0, 0]
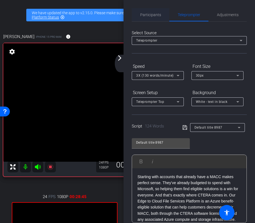
click at [153, 16] on span "Participants" at bounding box center [150, 15] width 21 height 4
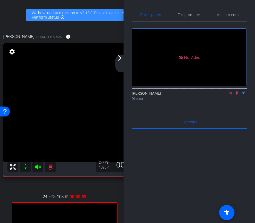
click at [236, 91] on icon at bounding box center [236, 93] width 3 height 4
click at [190, 15] on span "Teleprompter" at bounding box center [189, 15] width 22 height 4
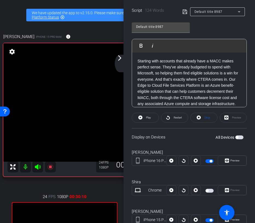
scroll to position [135, 0]
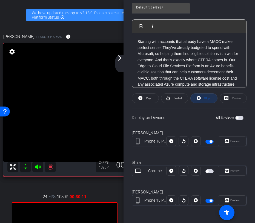
click at [207, 99] on span "Stop" at bounding box center [207, 98] width 6 height 3
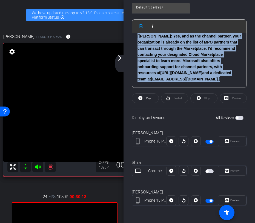
scroll to position [0, 0]
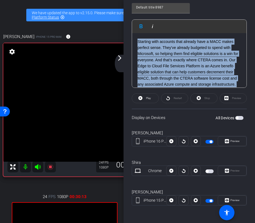
drag, startPoint x: 203, startPoint y: 82, endPoint x: 127, endPoint y: 16, distance: 100.7
click at [127, 16] on div "Participants Teleprompter Adjustments Ariam Eqbe Director Everyone 0 Mark all r…" at bounding box center [188, 111] width 131 height 223
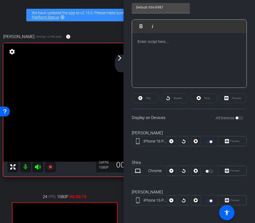
scroll to position [49, 0]
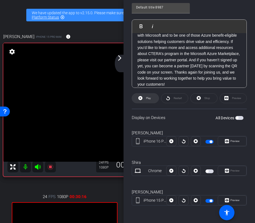
click at [144, 98] on span "Play" at bounding box center [147, 98] width 6 height 8
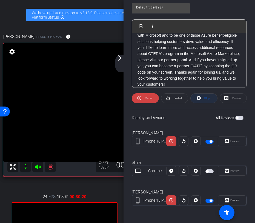
click at [202, 99] on span at bounding box center [203, 98] width 27 height 13
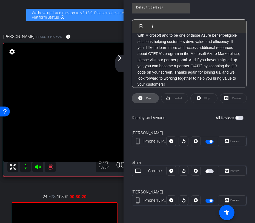
click at [138, 100] on icon at bounding box center [140, 98] width 4 height 7
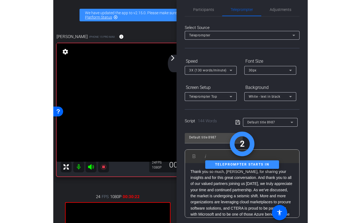
scroll to position [0, 0]
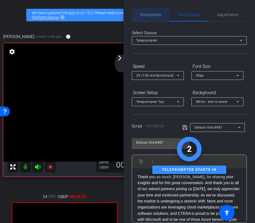
click at [149, 14] on span "Participants" at bounding box center [150, 15] width 21 height 4
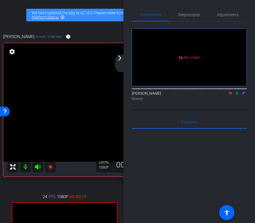
click at [237, 91] on icon at bounding box center [236, 93] width 4 height 4
click at [236, 91] on icon at bounding box center [236, 93] width 3 height 4
click at [117, 63] on div "arrow_back_ios_new arrow_forward_ios" at bounding box center [120, 64] width 11 height 18
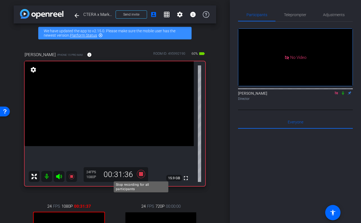
click at [143, 176] on icon at bounding box center [141, 174] width 13 height 10
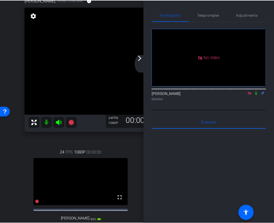
scroll to position [18, 0]
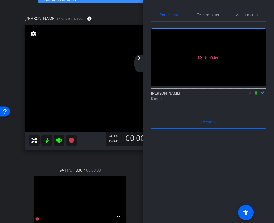
click at [251, 91] on icon at bounding box center [250, 93] width 4 height 4
click at [244, 95] on icon at bounding box center [243, 93] width 4 height 4
click at [141, 59] on mat-icon "arrow_forward_ios" at bounding box center [139, 58] width 7 height 7
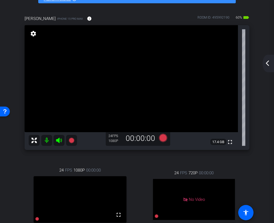
click at [268, 65] on mat-icon "arrow_back_ios_new" at bounding box center [268, 63] width 7 height 7
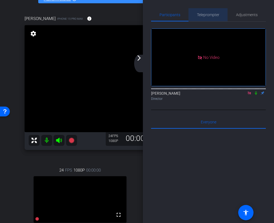
click at [212, 15] on span "Teleprompter" at bounding box center [208, 15] width 22 height 4
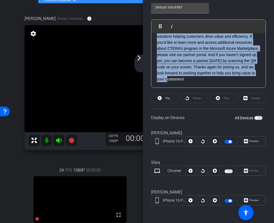
scroll to position [0, 0]
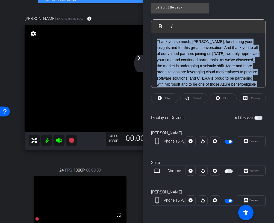
drag, startPoint x: 185, startPoint y: 82, endPoint x: 148, endPoint y: 7, distance: 83.3
click at [148, 7] on div "Participants Teleprompter Adjustments Ariam Eqbe Director Everyone 0 Mark all r…" at bounding box center [208, 111] width 131 height 223
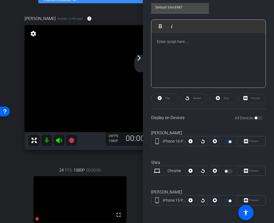
click at [141, 59] on mat-icon "arrow_forward_ios" at bounding box center [139, 58] width 7 height 7
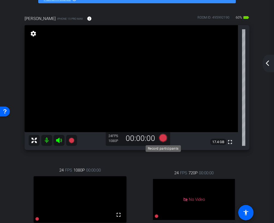
click at [164, 140] on icon at bounding box center [163, 138] width 8 height 8
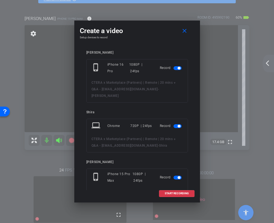
click at [180, 125] on span "button" at bounding box center [179, 126] width 3 height 3
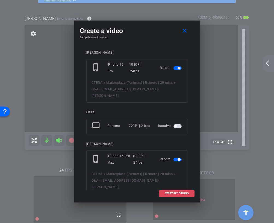
click at [172, 193] on span "START RECORDING" at bounding box center [177, 193] width 24 height 3
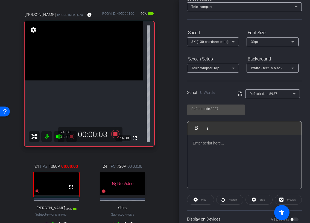
scroll to position [40, 0]
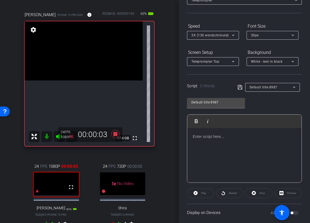
click at [211, 141] on div at bounding box center [244, 155] width 114 height 55
click at [205, 137] on p at bounding box center [244, 137] width 103 height 6
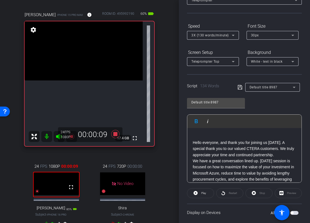
scroll to position [66, 0]
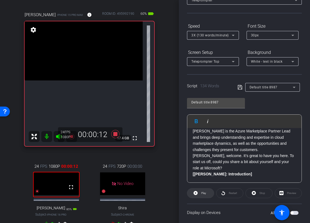
click at [204, 194] on span "Play" at bounding box center [203, 193] width 5 height 3
click at [261, 194] on span "Stop" at bounding box center [263, 193] width 6 height 3
click at [199, 197] on span at bounding box center [200, 193] width 27 height 13
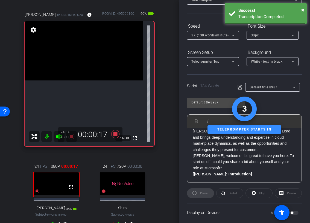
scroll to position [0, 0]
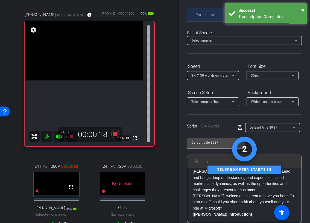
click at [201, 16] on span "Participants" at bounding box center [206, 15] width 21 height 4
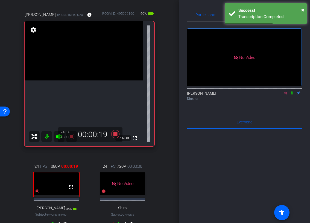
click at [292, 91] on icon at bounding box center [292, 93] width 2 height 4
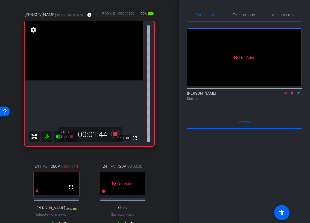
click at [293, 91] on icon at bounding box center [292, 93] width 4 height 4
click at [247, 21] on div "Participants Teleprompter Adjustments" at bounding box center [244, 14] width 115 height 13
click at [247, 17] on span "Teleprompter" at bounding box center [244, 15] width 22 height 4
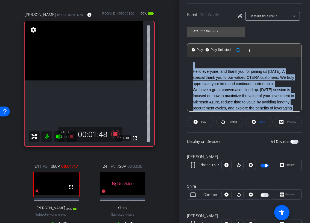
drag, startPoint x: 251, startPoint y: 105, endPoint x: 163, endPoint y: 39, distance: 109.9
click at [163, 39] on div "arrow_back CTERA x Marketplace (Partners) | Remote | 20 mins + Q&A - saimon@cte…" at bounding box center [155, 111] width 310 height 223
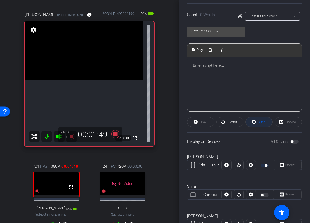
click at [262, 121] on span "Stop" at bounding box center [263, 121] width 6 height 3
click at [213, 69] on div at bounding box center [244, 84] width 114 height 55
click at [197, 67] on p at bounding box center [244, 65] width 103 height 6
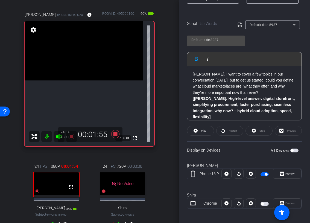
scroll to position [135, 0]
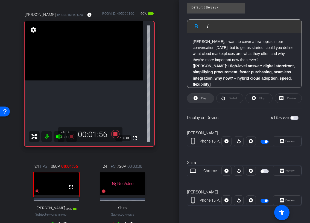
click at [201, 100] on span "Play" at bounding box center [203, 98] width 6 height 8
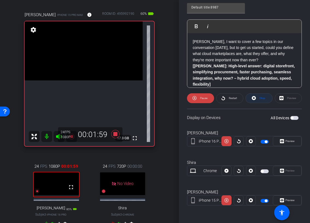
click at [265, 100] on span "Stop" at bounding box center [261, 98] width 7 height 8
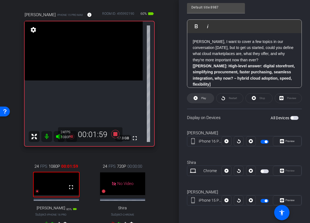
click at [203, 100] on span "Play" at bounding box center [203, 98] width 6 height 8
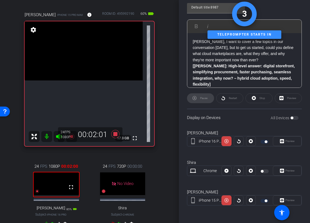
scroll to position [0, 0]
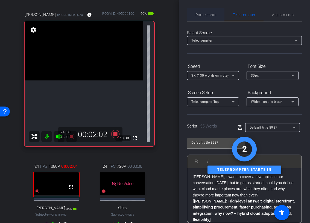
click at [206, 13] on span "Participants" at bounding box center [206, 15] width 21 height 4
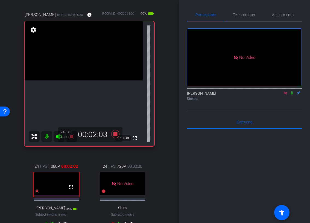
click at [293, 91] on icon at bounding box center [292, 93] width 4 height 4
click at [245, 15] on span "Teleprompter" at bounding box center [244, 15] width 22 height 4
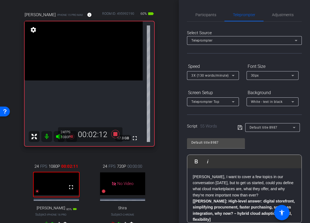
scroll to position [135, 0]
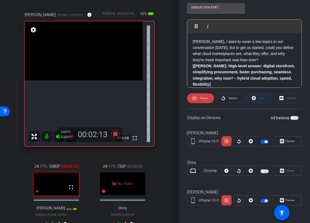
click at [257, 99] on span at bounding box center [259, 98] width 27 height 13
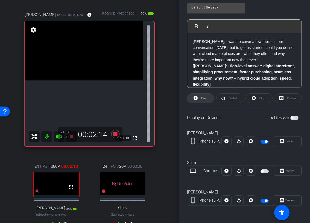
click at [209, 97] on span at bounding box center [200, 98] width 27 height 13
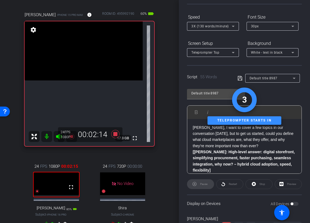
scroll to position [0, 0]
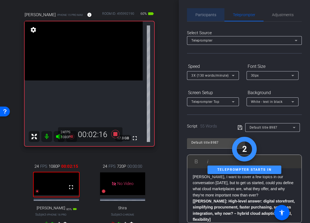
click at [210, 10] on span "Participants" at bounding box center [206, 14] width 21 height 13
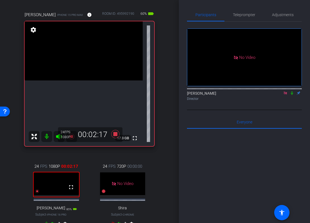
click at [292, 91] on icon at bounding box center [292, 93] width 4 height 4
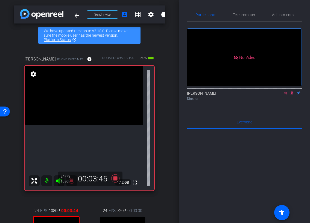
click at [293, 91] on icon at bounding box center [292, 93] width 3 height 4
click at [244, 15] on span "Teleprompter" at bounding box center [244, 15] width 22 height 4
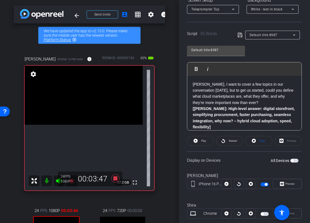
scroll to position [115, 0]
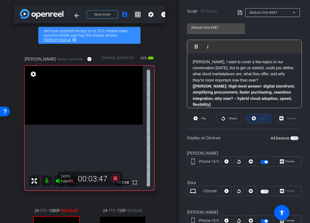
click at [256, 120] on icon at bounding box center [254, 118] width 4 height 7
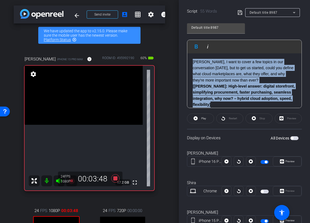
drag, startPoint x: 218, startPoint y: 105, endPoint x: 166, endPoint y: 20, distance: 100.0
click at [166, 20] on div "arrow_back CTERA x Marketplace (Partners) | Remote | 20 mins + Q&A - saimon@cte…" at bounding box center [155, 111] width 310 height 223
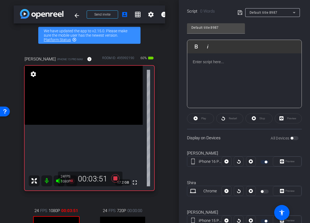
scroll to position [31, 0]
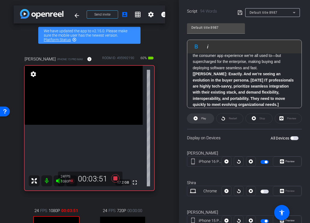
click at [205, 115] on span "Play" at bounding box center [203, 119] width 6 height 8
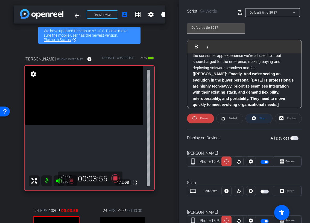
click at [264, 119] on span "Stop" at bounding box center [263, 118] width 6 height 3
click at [205, 119] on span "Play" at bounding box center [203, 118] width 5 height 3
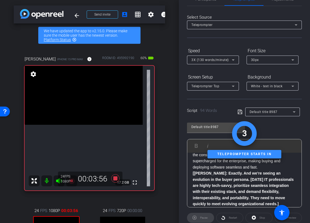
scroll to position [0, 0]
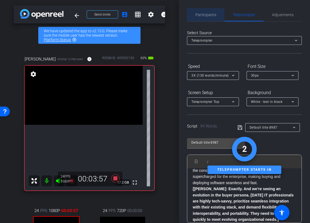
click at [204, 17] on span "Participants" at bounding box center [206, 14] width 21 height 13
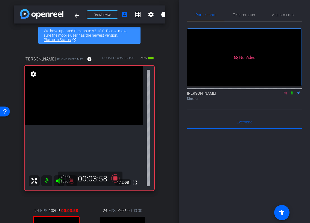
click at [293, 91] on icon at bounding box center [292, 93] width 4 height 4
click at [292, 91] on icon at bounding box center [292, 93] width 4 height 4
click at [245, 15] on span "Teleprompter" at bounding box center [244, 15] width 22 height 4
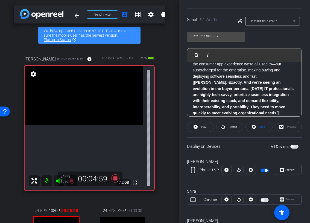
scroll to position [125, 0]
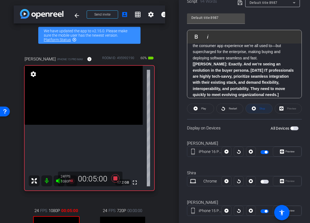
click at [261, 107] on span "Stop" at bounding box center [263, 108] width 6 height 3
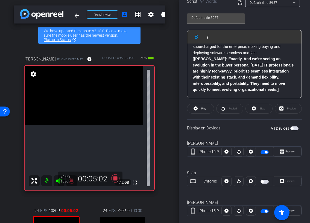
scroll to position [0, 0]
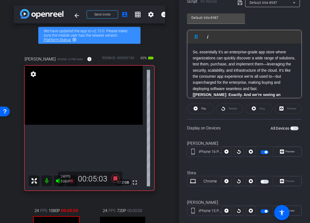
drag, startPoint x: 281, startPoint y: 91, endPoint x: 174, endPoint y: 31, distance: 122.9
click at [174, 31] on div "arrow_back CTERA x Marketplace (Partners) | Remote | 20 mins + Q&A - saimon@cte…" at bounding box center [155, 111] width 310 height 223
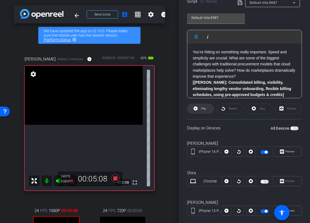
click at [205, 107] on span "Play" at bounding box center [203, 108] width 5 height 3
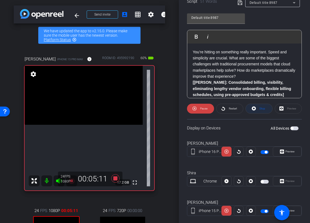
click at [262, 109] on span "Stop" at bounding box center [263, 108] width 6 height 3
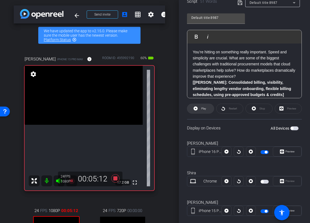
click at [196, 109] on icon at bounding box center [196, 108] width 4 height 4
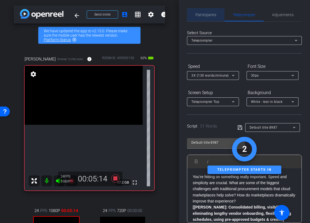
click at [208, 18] on span "Participants" at bounding box center [206, 14] width 21 height 13
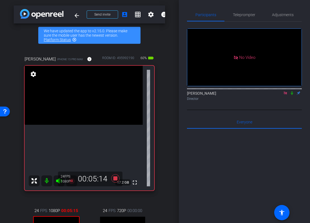
click at [292, 91] on icon at bounding box center [292, 93] width 2 height 4
click at [292, 91] on icon at bounding box center [292, 93] width 4 height 4
click at [244, 13] on span "Teleprompter" at bounding box center [244, 15] width 22 height 4
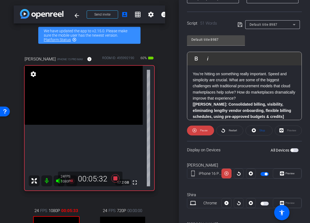
scroll to position [135, 0]
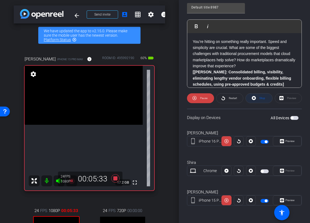
click at [259, 98] on span "Stop" at bounding box center [261, 98] width 7 height 8
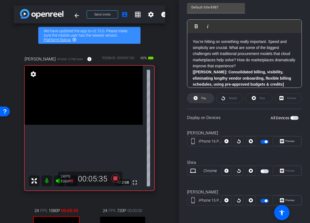
click at [204, 98] on span "Play" at bounding box center [203, 98] width 5 height 3
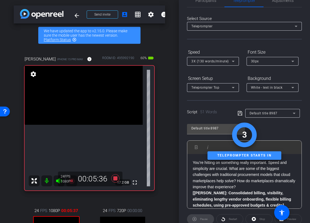
scroll to position [0, 0]
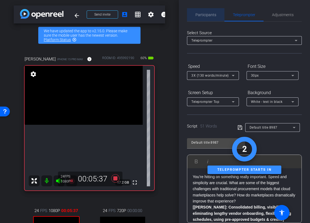
click at [211, 10] on span "Participants" at bounding box center [206, 14] width 21 height 13
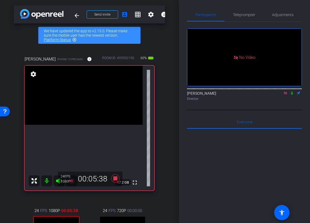
click at [292, 91] on icon at bounding box center [292, 93] width 4 height 4
click at [251, 15] on span "Teleprompter" at bounding box center [244, 15] width 22 height 4
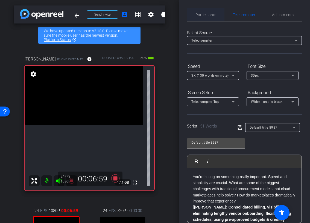
click at [202, 16] on span "Participants" at bounding box center [206, 15] width 21 height 4
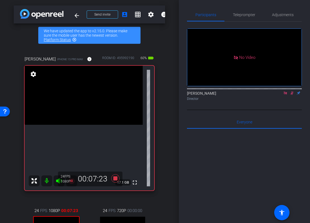
click at [293, 91] on icon at bounding box center [292, 93] width 4 height 4
click at [250, 14] on span "Teleprompter" at bounding box center [244, 15] width 22 height 4
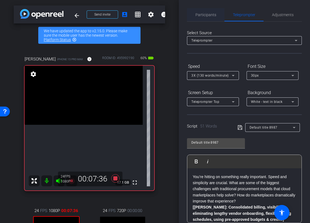
click at [201, 11] on span "Participants" at bounding box center [206, 14] width 21 height 13
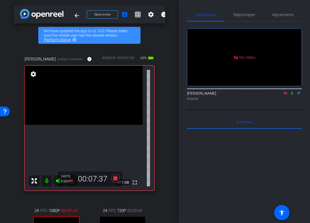
click at [292, 91] on icon at bounding box center [292, 93] width 2 height 4
click at [292, 91] on mat-icon at bounding box center [292, 93] width 7 height 5
click at [237, 21] on span "Teleprompter" at bounding box center [244, 14] width 22 height 13
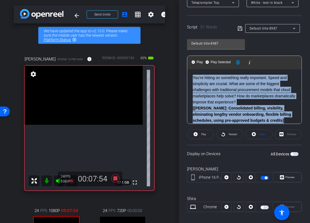
drag, startPoint x: 285, startPoint y: 117, endPoint x: 166, endPoint y: 67, distance: 129.1
click at [166, 67] on div "arrow_back CTERA x Marketplace (Partners) | Remote | 20 mins + Q&A - saimon@cte…" at bounding box center [155, 111] width 310 height 223
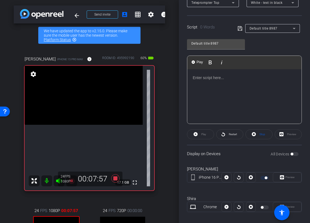
scroll to position [6, 0]
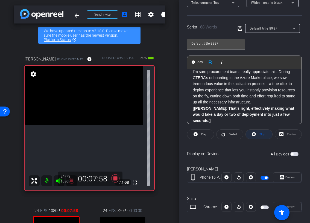
click at [253, 134] on icon at bounding box center [254, 134] width 4 height 4
click at [208, 135] on span at bounding box center [200, 134] width 27 height 13
click at [263, 135] on span "Stop" at bounding box center [263, 134] width 6 height 3
click at [199, 132] on span at bounding box center [200, 134] width 27 height 13
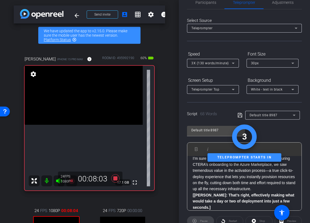
scroll to position [0, 0]
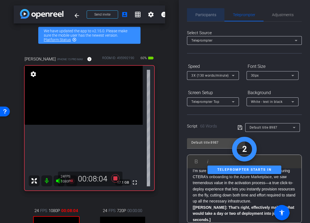
click at [206, 16] on span "Participants" at bounding box center [206, 15] width 21 height 4
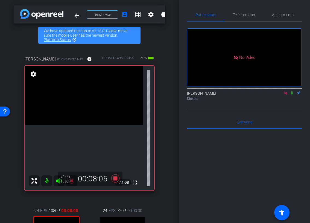
click at [292, 91] on icon at bounding box center [292, 93] width 4 height 4
click at [292, 91] on icon at bounding box center [292, 93] width 3 height 4
click at [247, 15] on span "Teleprompter" at bounding box center [244, 15] width 22 height 4
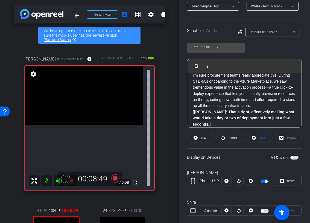
scroll to position [115, 0]
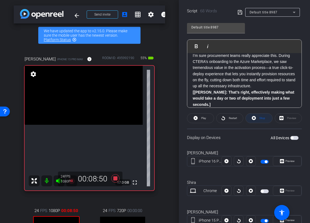
click at [260, 118] on span "Stop" at bounding box center [263, 118] width 6 height 3
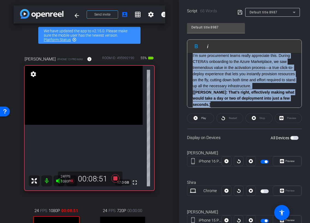
scroll to position [0, 0]
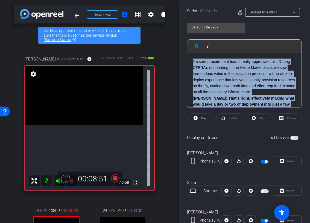
drag, startPoint x: 218, startPoint y: 102, endPoint x: 176, endPoint y: 33, distance: 81.0
click at [176, 33] on div "arrow_back CTERA x Marketplace (Partners) | Remote | 20 mins + Q&A - saimon@cte…" at bounding box center [155, 111] width 310 height 223
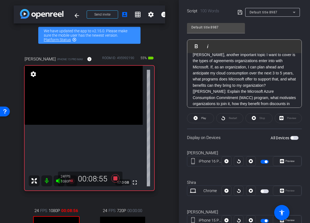
scroll to position [30, 0]
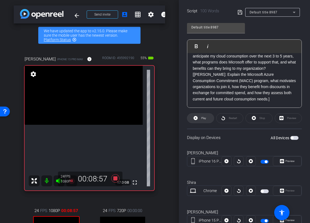
click at [209, 122] on span at bounding box center [200, 118] width 27 height 13
click at [255, 119] on icon at bounding box center [254, 118] width 4 height 4
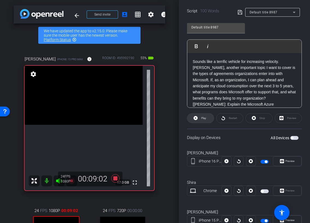
click at [199, 118] on span at bounding box center [200, 118] width 27 height 13
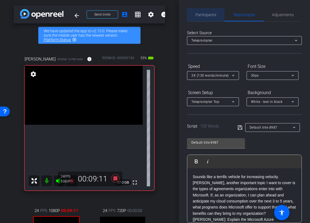
click at [210, 19] on span "Participants" at bounding box center [206, 14] width 21 height 13
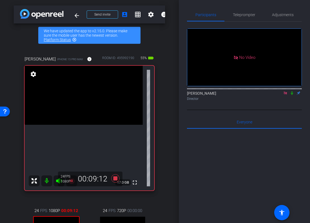
click at [293, 91] on icon at bounding box center [292, 93] width 4 height 4
click at [245, 13] on span "Teleprompter" at bounding box center [244, 15] width 22 height 4
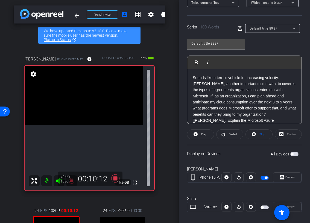
scroll to position [135, 0]
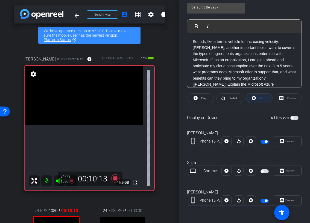
click at [261, 99] on span "Stop" at bounding box center [263, 98] width 6 height 3
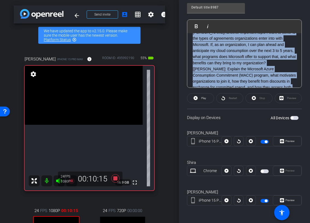
scroll to position [0, 0]
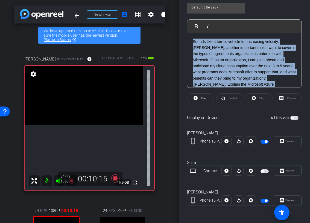
drag, startPoint x: 276, startPoint y: 83, endPoint x: 181, endPoint y: 30, distance: 109.0
click at [181, 30] on div "Participants Teleprompter Adjustments Ariam Eqbe Director Everyone 0 Mark all r…" at bounding box center [244, 111] width 131 height 223
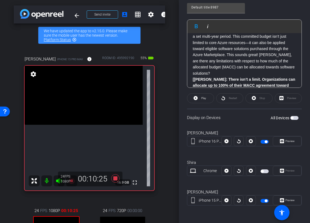
scroll to position [48, 0]
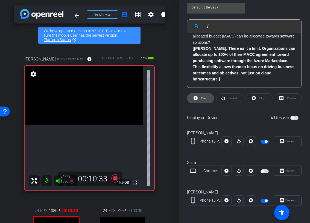
click at [205, 97] on span "Play" at bounding box center [203, 98] width 5 height 3
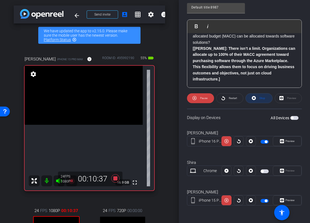
click at [256, 99] on icon at bounding box center [254, 98] width 4 height 4
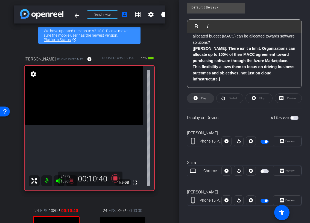
click at [195, 99] on icon at bounding box center [196, 98] width 4 height 4
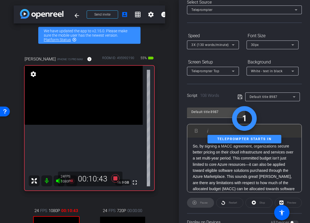
scroll to position [0, 0]
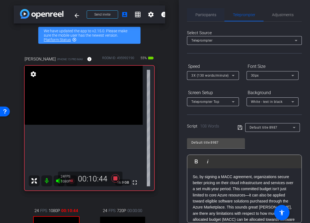
click at [207, 14] on span "Participants" at bounding box center [206, 15] width 21 height 4
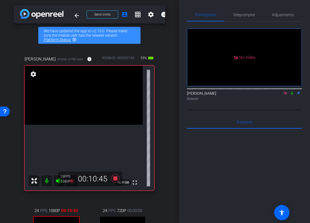
click at [292, 91] on icon at bounding box center [292, 93] width 2 height 4
click at [292, 91] on icon at bounding box center [292, 93] width 3 height 4
click at [243, 16] on span "Teleprompter" at bounding box center [244, 15] width 22 height 4
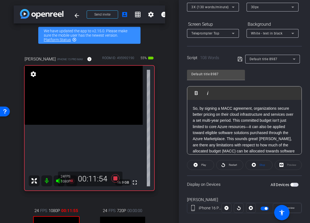
scroll to position [80, 0]
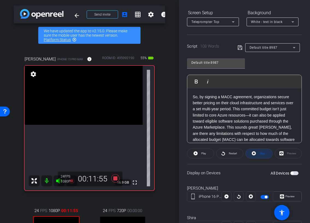
click at [258, 150] on span "Stop" at bounding box center [261, 154] width 7 height 8
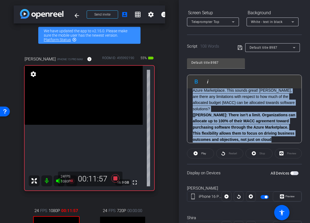
scroll to position [0, 0]
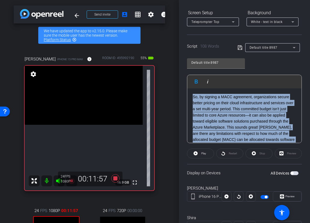
drag, startPoint x: 276, startPoint y: 140, endPoint x: 171, endPoint y: 54, distance: 135.1
click at [171, 54] on div "arrow_back CTERA x Marketplace (Partners) | Remote | 20 mins + Q&A - saimon@cte…" at bounding box center [155, 111] width 310 height 223
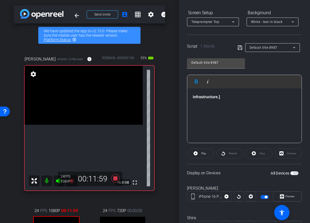
drag, startPoint x: 231, startPoint y: 97, endPoint x: 159, endPoint y: 97, distance: 71.7
click at [159, 97] on div "arrow_back CTERA x Marketplace (Partners) | Remote | 20 mins + Q&A - saimon@cte…" at bounding box center [155, 111] width 310 height 223
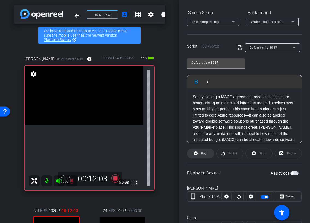
click at [196, 154] on icon at bounding box center [196, 153] width 4 height 4
click at [255, 155] on icon at bounding box center [254, 153] width 4 height 4
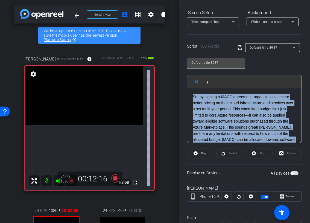
drag, startPoint x: 226, startPoint y: 136, endPoint x: 161, endPoint y: 46, distance: 111.3
click at [161, 46] on div "arrow_back CTERA x Marketplace (Partners) | Remote | 20 mins + Q&A - saimon@cte…" at bounding box center [155, 111] width 310 height 223
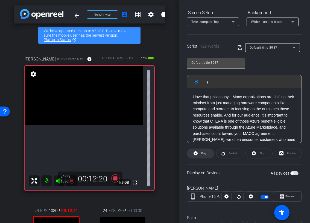
click at [197, 154] on icon at bounding box center [196, 153] width 4 height 4
click at [263, 153] on span "Stop" at bounding box center [263, 153] width 6 height 3
click at [204, 154] on span "Play" at bounding box center [203, 153] width 5 height 3
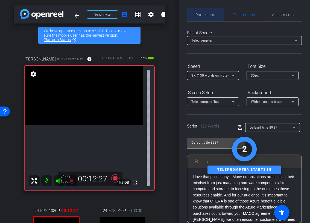
click at [199, 11] on span "Participants" at bounding box center [206, 14] width 21 height 13
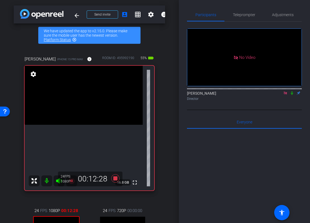
click at [292, 91] on icon at bounding box center [292, 93] width 4 height 4
click at [251, 16] on span "Teleprompter" at bounding box center [244, 15] width 22 height 4
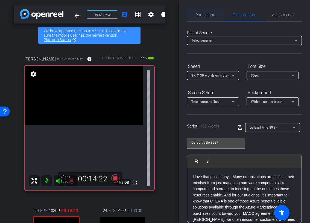
click at [214, 15] on span "Participants" at bounding box center [206, 15] width 21 height 4
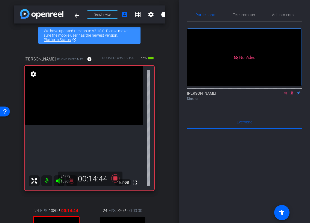
click at [294, 91] on icon at bounding box center [292, 93] width 4 height 4
click at [242, 11] on span "Teleprompter" at bounding box center [244, 14] width 22 height 13
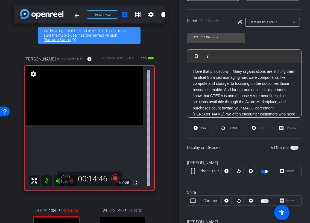
scroll to position [132, 0]
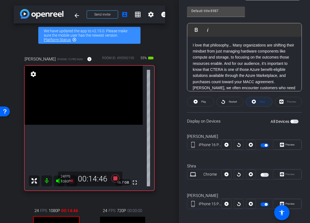
click at [265, 103] on span at bounding box center [259, 101] width 27 height 13
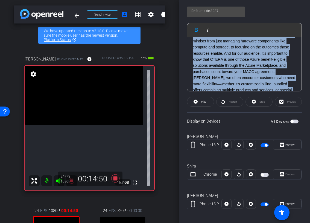
scroll to position [0, 0]
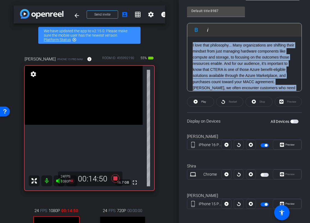
drag, startPoint x: 226, startPoint y: 85, endPoint x: 183, endPoint y: 17, distance: 80.4
click at [183, 17] on div "Participants Teleprompter Adjustments Ariam Eqbe Director Everyone 0 Mark all r…" at bounding box center [244, 111] width 131 height 223
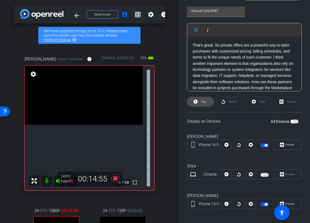
click at [202, 102] on span "Play" at bounding box center [203, 101] width 5 height 3
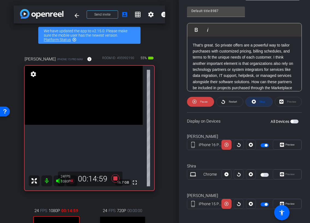
click at [260, 103] on span "Stop" at bounding box center [263, 101] width 6 height 3
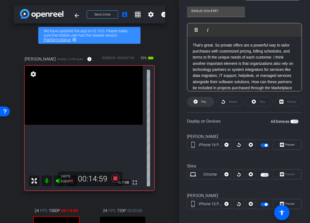
click at [197, 102] on icon at bounding box center [196, 102] width 4 height 4
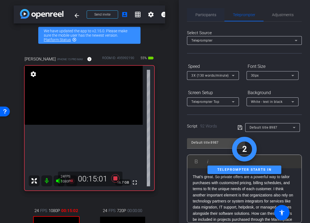
click at [205, 10] on span "Participants" at bounding box center [206, 14] width 21 height 13
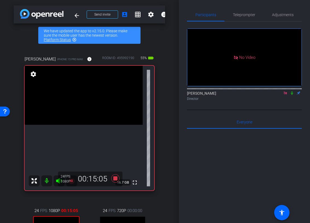
click at [292, 91] on icon at bounding box center [292, 93] width 4 height 4
click at [235, 18] on span "Teleprompter" at bounding box center [244, 14] width 22 height 13
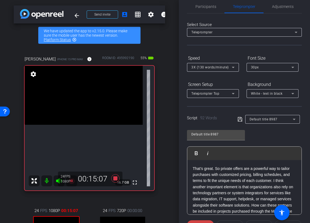
scroll to position [19, 0]
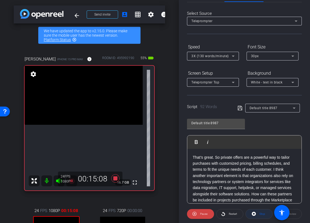
click at [262, 215] on span "Stop" at bounding box center [263, 213] width 6 height 3
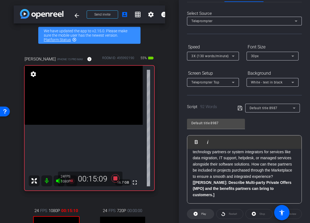
click at [205, 211] on span "Play" at bounding box center [203, 214] width 6 height 8
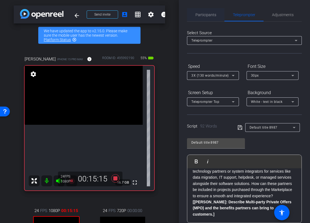
click at [207, 16] on span "Participants" at bounding box center [206, 15] width 21 height 4
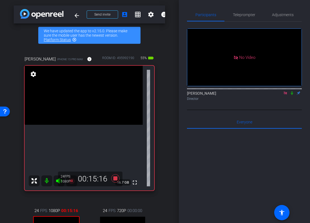
click at [293, 91] on mat-icon at bounding box center [292, 93] width 7 height 5
click at [291, 91] on icon at bounding box center [292, 93] width 4 height 4
click at [243, 17] on span "Teleprompter" at bounding box center [244, 14] width 22 height 13
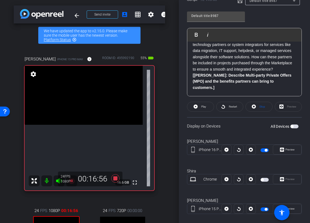
scroll to position [135, 0]
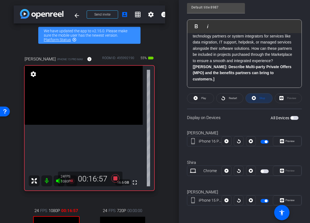
click at [255, 102] on span at bounding box center [259, 98] width 27 height 13
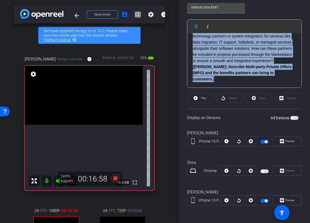
scroll to position [0, 0]
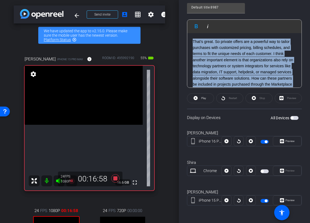
drag, startPoint x: 226, startPoint y: 83, endPoint x: 190, endPoint y: 15, distance: 76.6
click at [190, 15] on div "Default title 8987 Play Play from this location Play Selected Play and display …" at bounding box center [244, 43] width 115 height 89
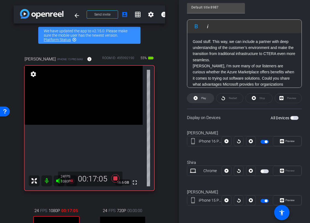
click at [202, 100] on span "Play" at bounding box center [203, 98] width 6 height 8
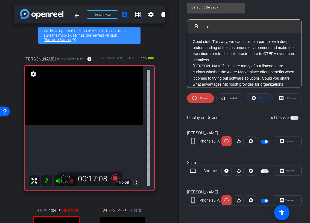
click at [262, 99] on span "Stop" at bounding box center [263, 98] width 6 height 3
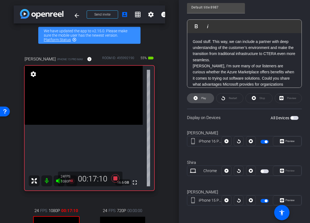
click at [205, 98] on span "Play" at bounding box center [203, 98] width 5 height 3
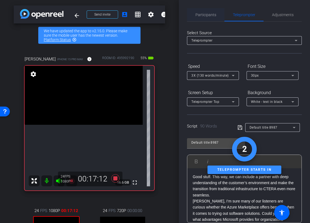
click at [204, 11] on span "Participants" at bounding box center [206, 14] width 21 height 13
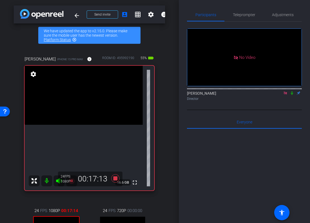
click at [293, 91] on icon at bounding box center [292, 93] width 4 height 4
click at [292, 91] on icon at bounding box center [292, 93] width 3 height 4
click at [238, 18] on span "Teleprompter" at bounding box center [244, 14] width 22 height 13
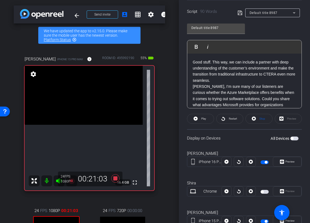
scroll to position [128, 0]
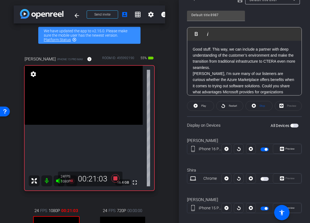
click at [263, 111] on openreel-capture-teleprompter "Speed 3X (130 words/minute) Font Size 30px Screen Setup Teleprompter Top Backgr…" at bounding box center [244, 78] width 115 height 288
click at [262, 105] on span "Stop" at bounding box center [263, 105] width 6 height 3
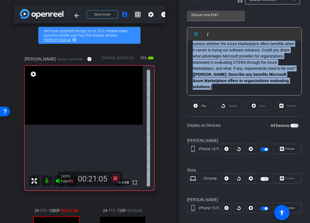
scroll to position [0, 0]
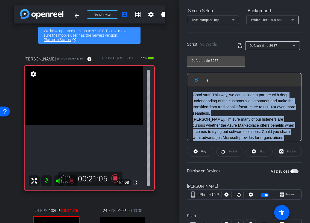
drag, startPoint x: 232, startPoint y: 90, endPoint x: 165, endPoint y: -10, distance: 121.0
click at [165, 0] on html "Accessibility Screen-Reader Guide, Feedback, and Issue Reporting | New window m…" at bounding box center [155, 111] width 310 height 223
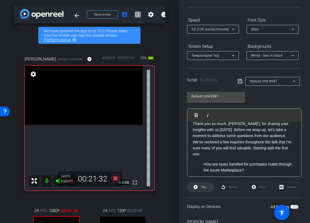
scroll to position [49, 0]
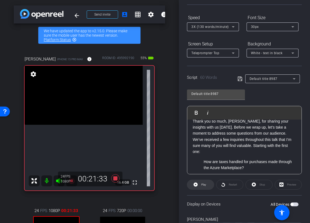
click at [202, 185] on span "Play" at bounding box center [203, 184] width 5 height 3
click at [259, 185] on span "Stop" at bounding box center [261, 185] width 7 height 8
click at [203, 183] on span "Play" at bounding box center [203, 184] width 5 height 3
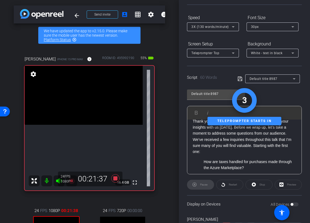
scroll to position [0, 0]
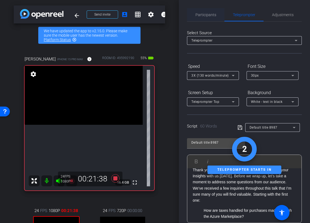
click at [212, 16] on span "Participants" at bounding box center [206, 15] width 21 height 4
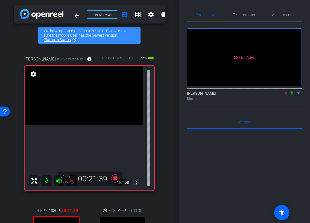
click at [293, 91] on icon at bounding box center [292, 93] width 4 height 4
click at [244, 12] on span "Teleprompter" at bounding box center [244, 14] width 22 height 13
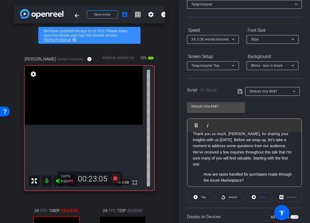
scroll to position [92, 0]
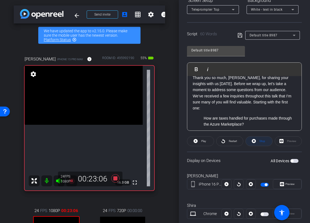
click at [256, 142] on icon at bounding box center [254, 141] width 4 height 7
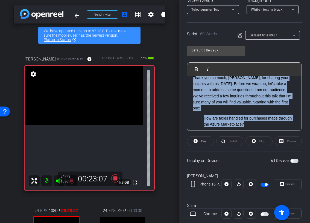
scroll to position [0, 0]
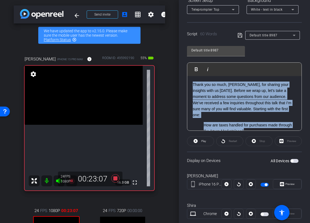
drag, startPoint x: 246, startPoint y: 120, endPoint x: 177, endPoint y: 19, distance: 121.9
click at [177, 19] on div "arrow_back CTERA x Marketplace (Partners) | Remote | 20 mins + Q&A - saimon@cte…" at bounding box center [155, 111] width 310 height 223
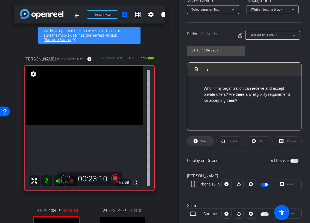
click at [200, 140] on span "Play" at bounding box center [203, 141] width 6 height 8
click at [257, 142] on span at bounding box center [259, 141] width 27 height 13
click at [207, 143] on span at bounding box center [200, 141] width 27 height 13
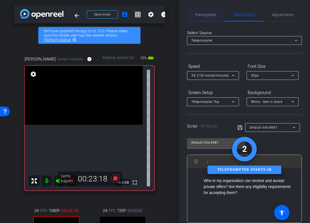
click at [208, 16] on span "Participants" at bounding box center [206, 15] width 21 height 4
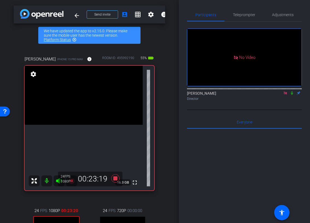
click at [292, 91] on icon at bounding box center [292, 93] width 2 height 4
click at [294, 91] on icon at bounding box center [292, 93] width 4 height 4
click at [245, 13] on span "Teleprompter" at bounding box center [244, 15] width 22 height 4
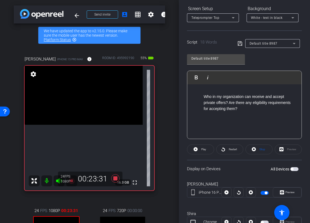
scroll to position [108, 0]
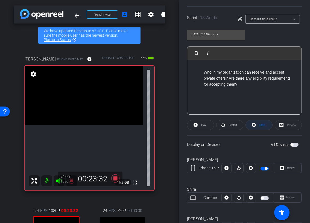
click at [257, 122] on span at bounding box center [259, 124] width 27 height 13
click at [195, 126] on icon at bounding box center [196, 125] width 4 height 4
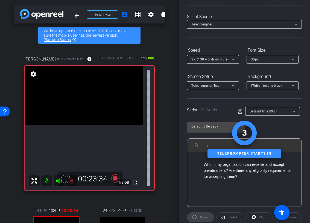
scroll to position [0, 0]
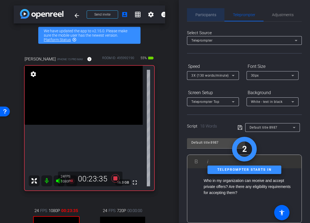
click at [207, 15] on span "Participants" at bounding box center [206, 15] width 21 height 4
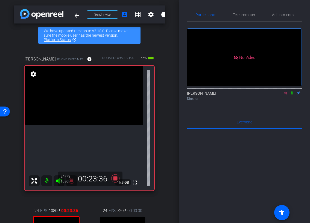
click at [293, 91] on icon at bounding box center [292, 93] width 4 height 4
click at [292, 91] on icon at bounding box center [292, 93] width 4 height 4
click at [245, 13] on span "Teleprompter" at bounding box center [244, 15] width 22 height 4
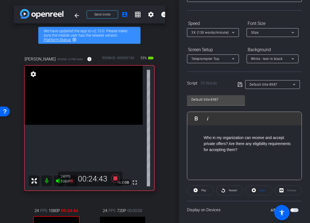
scroll to position [69, 0]
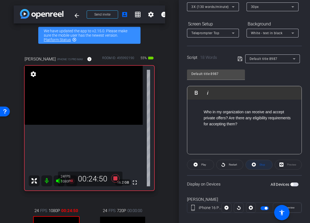
click at [262, 167] on span "Stop" at bounding box center [261, 165] width 7 height 8
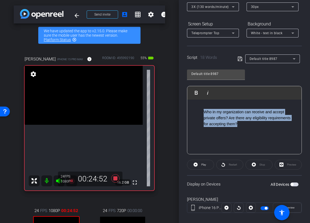
drag, startPoint x: 242, startPoint y: 123, endPoint x: 181, endPoint y: 101, distance: 64.9
click at [181, 101] on div "Participants Teleprompter Adjustments Ariam Eqbe Director Everyone 0 Mark all r…" at bounding box center [244, 111] width 131 height 223
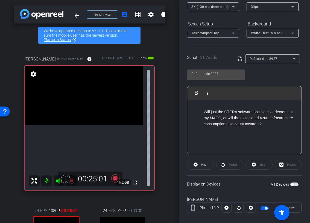
scroll to position [0, 0]
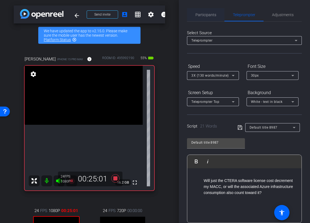
click at [210, 14] on span "Participants" at bounding box center [206, 15] width 21 height 4
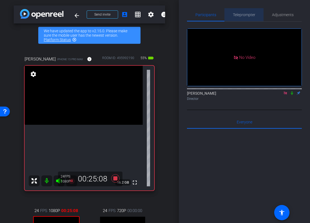
click at [244, 15] on span "Teleprompter" at bounding box center [244, 15] width 22 height 4
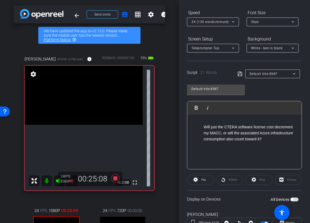
scroll to position [71, 0]
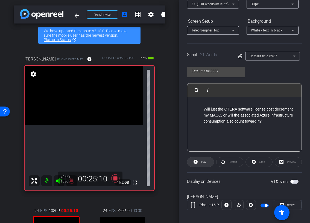
click at [207, 162] on span at bounding box center [200, 161] width 27 height 13
click at [262, 163] on span "Stop" at bounding box center [263, 161] width 6 height 3
click at [196, 163] on icon at bounding box center [196, 162] width 4 height 4
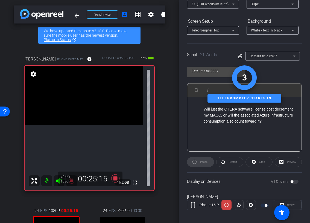
scroll to position [0, 0]
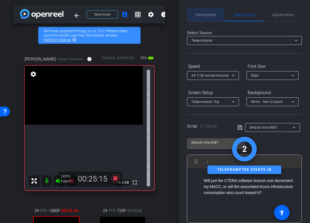
click at [205, 11] on span "Participants" at bounding box center [206, 14] width 21 height 13
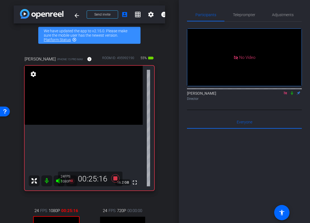
click at [292, 91] on icon at bounding box center [292, 93] width 2 height 4
click at [253, 13] on span "Teleprompter" at bounding box center [244, 15] width 22 height 4
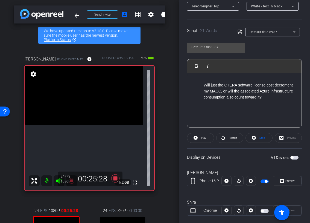
scroll to position [111, 0]
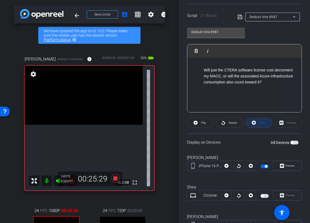
click at [260, 122] on span "Stop" at bounding box center [263, 122] width 6 height 3
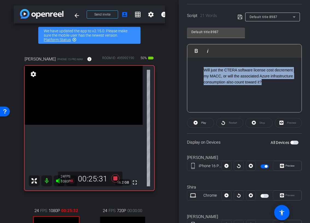
drag, startPoint x: 266, startPoint y: 84, endPoint x: 177, endPoint y: 57, distance: 93.1
click at [177, 57] on div "arrow_back CTERA x Marketplace (Partners) | Remote | 20 mins + Q&A - saimon@cte…" at bounding box center [155, 111] width 310 height 223
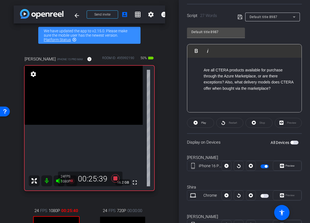
click at [202, 70] on ol "Are all CTERA products available for purchase through the Azure Marketplace, or…" at bounding box center [244, 79] width 103 height 25
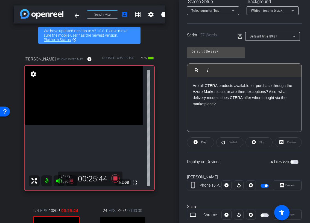
scroll to position [0, 0]
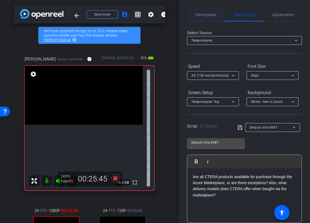
click at [205, 19] on span "Participants" at bounding box center [206, 14] width 21 height 13
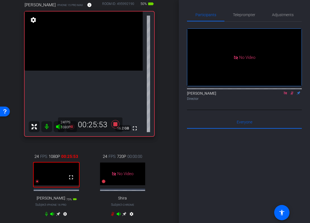
scroll to position [129, 0]
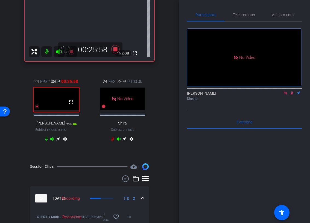
click at [291, 91] on icon at bounding box center [292, 93] width 3 height 4
click at [247, 18] on span "Teleprompter" at bounding box center [244, 14] width 22 height 13
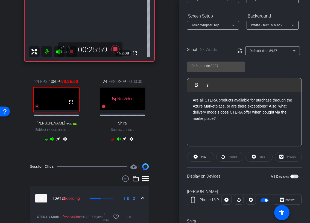
scroll to position [129, 0]
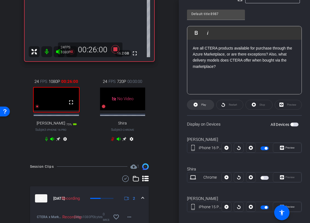
click at [203, 105] on span "Play" at bounding box center [203, 104] width 5 height 3
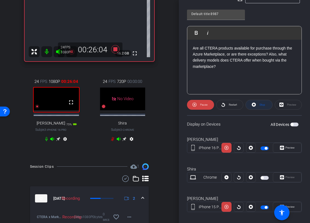
click at [257, 106] on span at bounding box center [259, 104] width 27 height 13
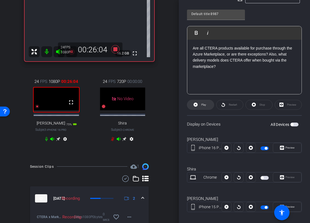
click at [205, 106] on span "Play" at bounding box center [203, 104] width 5 height 3
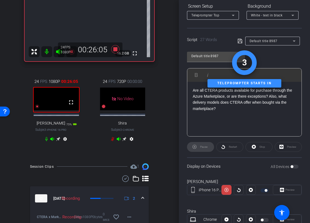
scroll to position [0, 0]
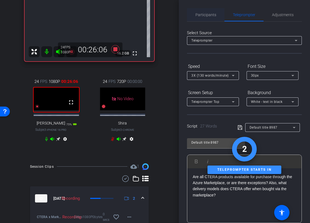
click at [199, 19] on span "Participants" at bounding box center [206, 14] width 21 height 13
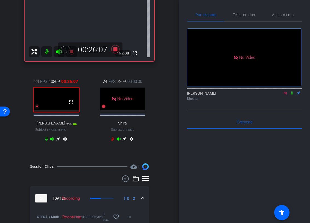
click at [291, 91] on icon at bounding box center [292, 93] width 4 height 4
click at [239, 16] on span "Teleprompter" at bounding box center [244, 15] width 22 height 4
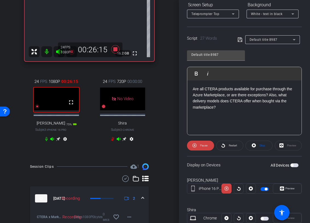
scroll to position [128, 0]
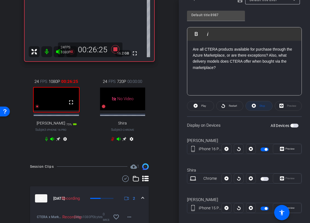
click at [269, 107] on span at bounding box center [259, 105] width 27 height 13
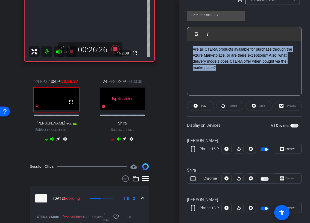
drag, startPoint x: 222, startPoint y: 69, endPoint x: 184, endPoint y: 33, distance: 52.1
click at [184, 33] on div "Participants Teleprompter Adjustments Ariam Eqbe Director Everyone 0 Mark all r…" at bounding box center [244, 111] width 131 height 223
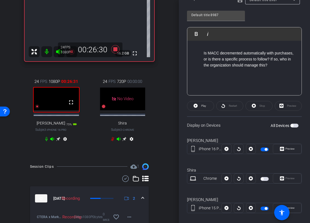
click at [202, 53] on ol "Is MACC decremented automatically with purchases, or is there a specific proces…" at bounding box center [244, 59] width 103 height 18
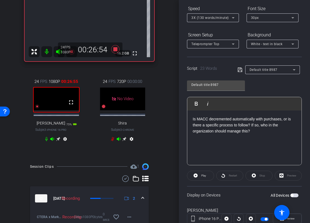
scroll to position [64, 0]
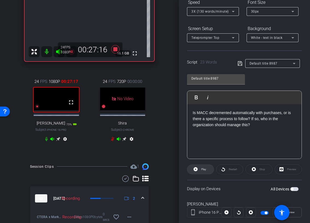
click at [199, 170] on span at bounding box center [200, 169] width 27 height 13
click at [259, 170] on span "Stop" at bounding box center [261, 170] width 7 height 8
click at [205, 168] on span "Play" at bounding box center [203, 169] width 5 height 3
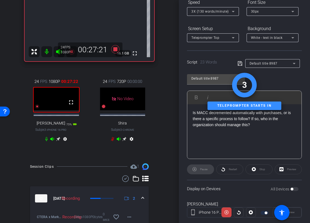
scroll to position [0, 0]
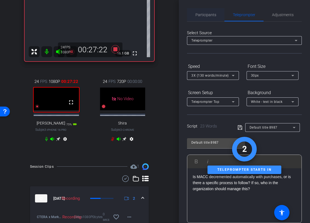
click at [212, 10] on span "Participants" at bounding box center [206, 14] width 21 height 13
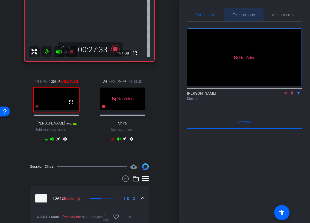
click at [248, 14] on span "Teleprompter" at bounding box center [244, 15] width 22 height 4
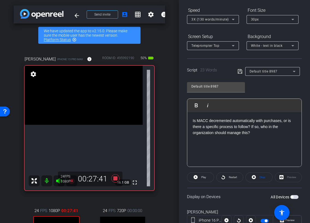
scroll to position [64, 0]
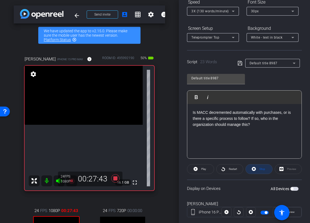
click at [254, 171] on icon at bounding box center [254, 169] width 4 height 7
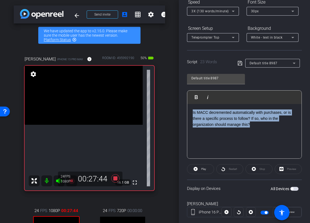
drag, startPoint x: 255, startPoint y: 128, endPoint x: 178, endPoint y: 105, distance: 80.2
click at [178, 105] on div "arrow_back CTERA x Marketplace (Partners) | Remote | 20 mins + Q&A - saimon@cte…" at bounding box center [155, 111] width 310 height 223
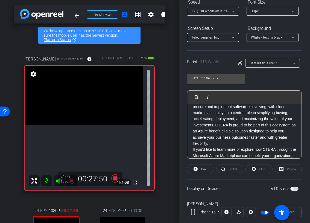
scroll to position [36, 0]
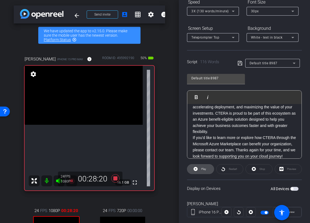
click at [194, 169] on icon at bounding box center [196, 169] width 4 height 4
click at [258, 170] on span at bounding box center [259, 169] width 27 height 13
click at [204, 169] on span "Play" at bounding box center [203, 168] width 5 height 3
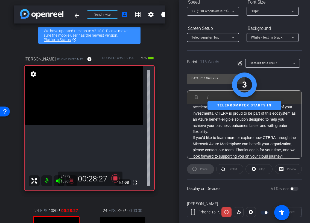
scroll to position [0, 0]
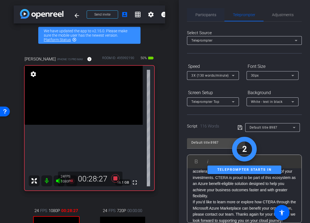
click at [211, 10] on span "Participants" at bounding box center [206, 14] width 21 height 13
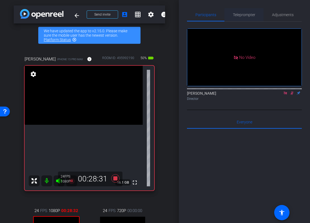
click at [247, 16] on span "Teleprompter" at bounding box center [244, 15] width 22 height 4
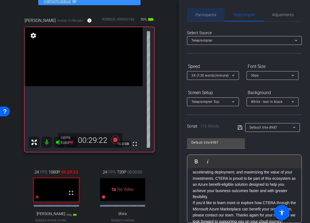
click at [212, 16] on span "Participants" at bounding box center [206, 15] width 21 height 4
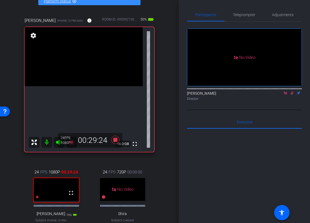
click at [293, 91] on icon at bounding box center [292, 93] width 4 height 4
click at [242, 15] on span "Teleprompter" at bounding box center [244, 15] width 22 height 4
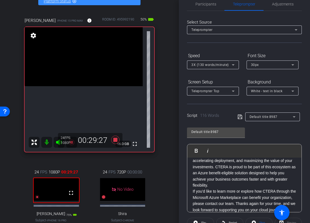
scroll to position [123, 0]
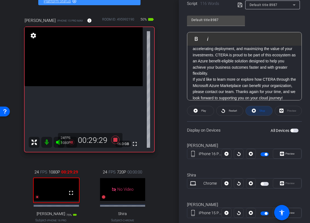
click at [255, 110] on icon at bounding box center [254, 111] width 4 height 4
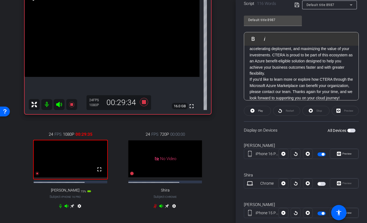
scroll to position [68, 0]
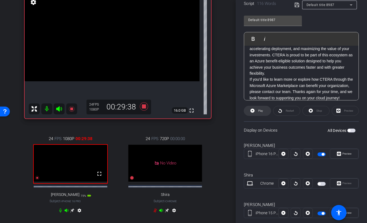
click at [261, 112] on span "Play" at bounding box center [260, 110] width 5 height 3
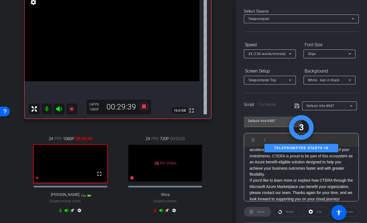
scroll to position [0, 0]
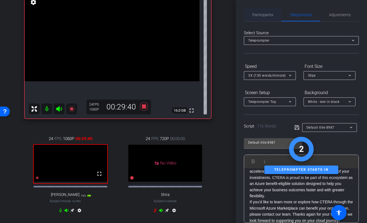
click at [264, 15] on span "Participants" at bounding box center [262, 15] width 21 height 4
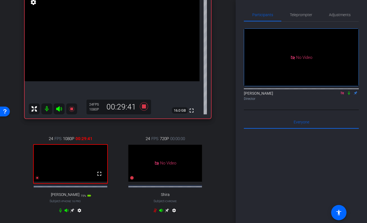
click at [322, 91] on icon at bounding box center [349, 93] width 2 height 4
click at [306, 13] on span "Teleprompter" at bounding box center [301, 15] width 22 height 4
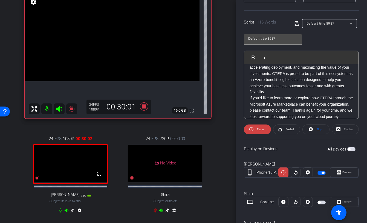
scroll to position [125, 0]
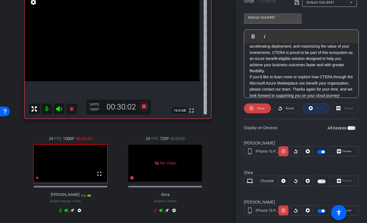
click at [313, 107] on span at bounding box center [316, 108] width 27 height 13
click at [265, 106] on span at bounding box center [257, 108] width 27 height 13
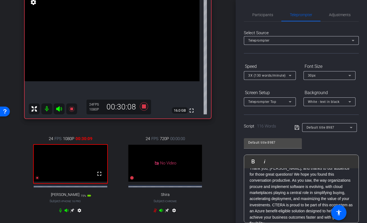
scroll to position [0, 0]
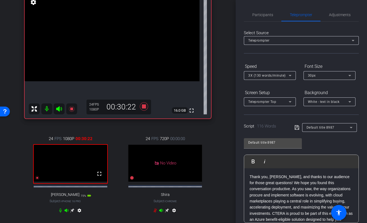
click at [47, 108] on mat-icon at bounding box center [46, 108] width 11 height 11
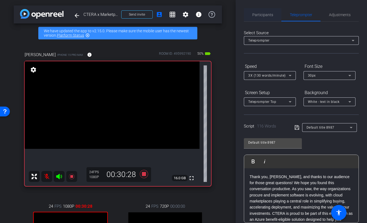
click at [266, 18] on span "Participants" at bounding box center [262, 14] width 21 height 13
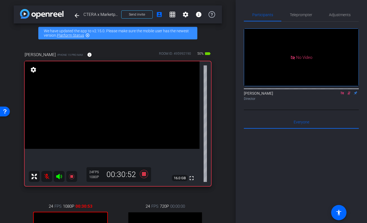
click at [45, 176] on mat-icon at bounding box center [46, 176] width 11 height 11
click at [322, 91] on icon at bounding box center [349, 93] width 4 height 4
click at [299, 17] on span "Teleprompter" at bounding box center [301, 14] width 22 height 13
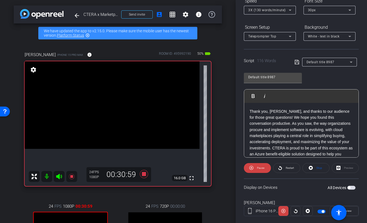
scroll to position [89, 0]
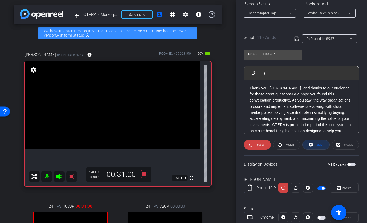
click at [310, 142] on icon at bounding box center [311, 144] width 4 height 7
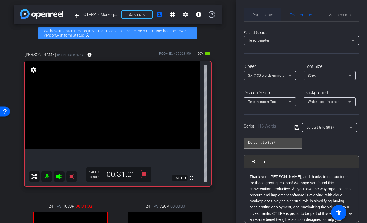
click at [268, 18] on span "Participants" at bounding box center [262, 14] width 21 height 13
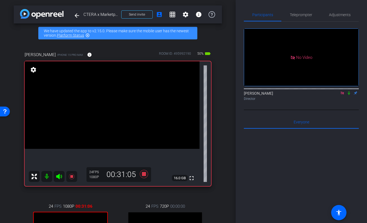
click at [322, 91] on icon at bounding box center [342, 92] width 3 height 3
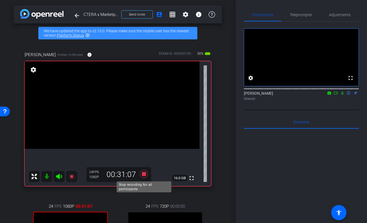
click at [144, 175] on icon at bounding box center [144, 174] width 8 height 8
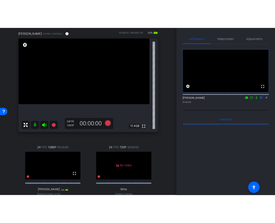
scroll to position [15, 0]
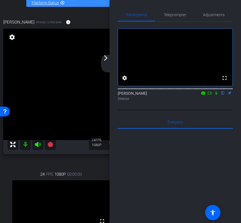
click at [107, 63] on div "arrow_back_ios_new arrow_forward_ios" at bounding box center [106, 64] width 11 height 18
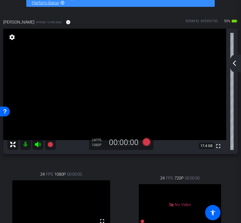
click at [234, 64] on mat-icon "arrow_back_ios_new" at bounding box center [234, 63] width 7 height 7
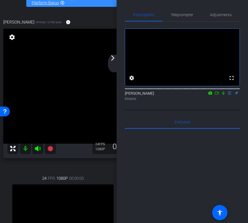
click at [115, 59] on mat-icon "arrow_forward_ios" at bounding box center [112, 58] width 7 height 7
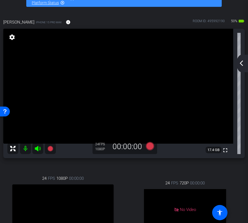
click at [242, 64] on mat-icon "arrow_back_ios_new" at bounding box center [241, 63] width 7 height 7
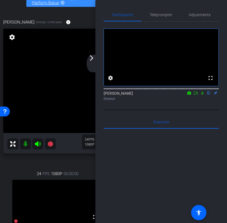
click at [94, 62] on div "arrow_back_ios_new arrow_forward_ios" at bounding box center [91, 64] width 11 height 18
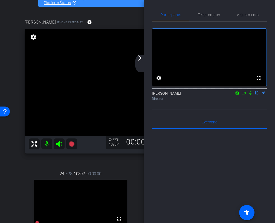
click at [245, 94] on icon at bounding box center [244, 93] width 4 height 3
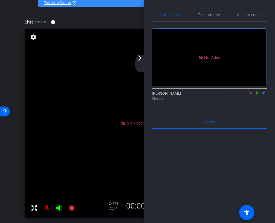
click at [257, 95] on icon at bounding box center [257, 93] width 4 height 4
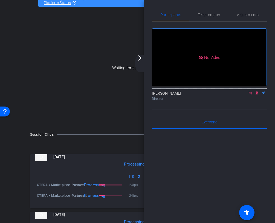
click at [144, 60] on div "arrow_back_ios_new arrow_forward_ios" at bounding box center [140, 64] width 11 height 18
